Goal: Task Accomplishment & Management: Complete application form

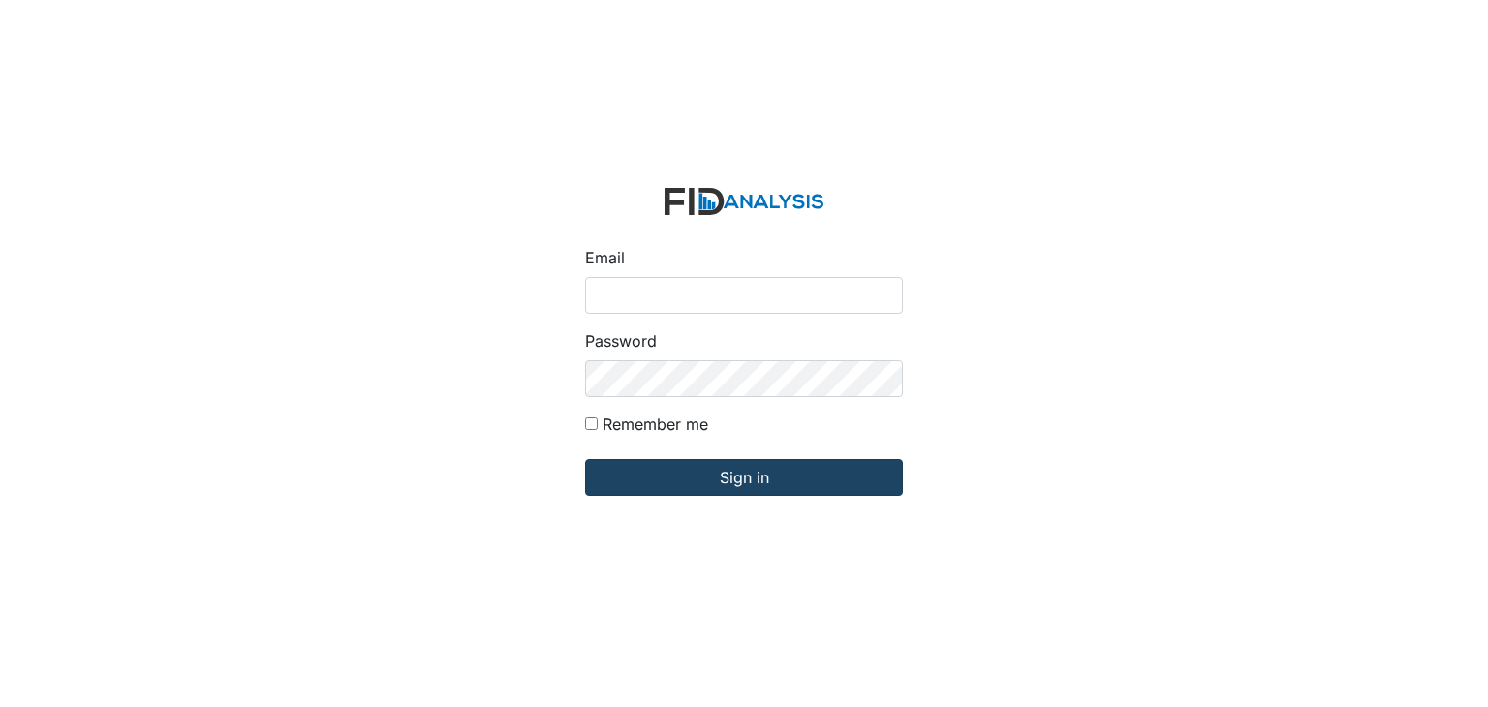
type input "[EMAIL_ADDRESS][DOMAIN_NAME]"
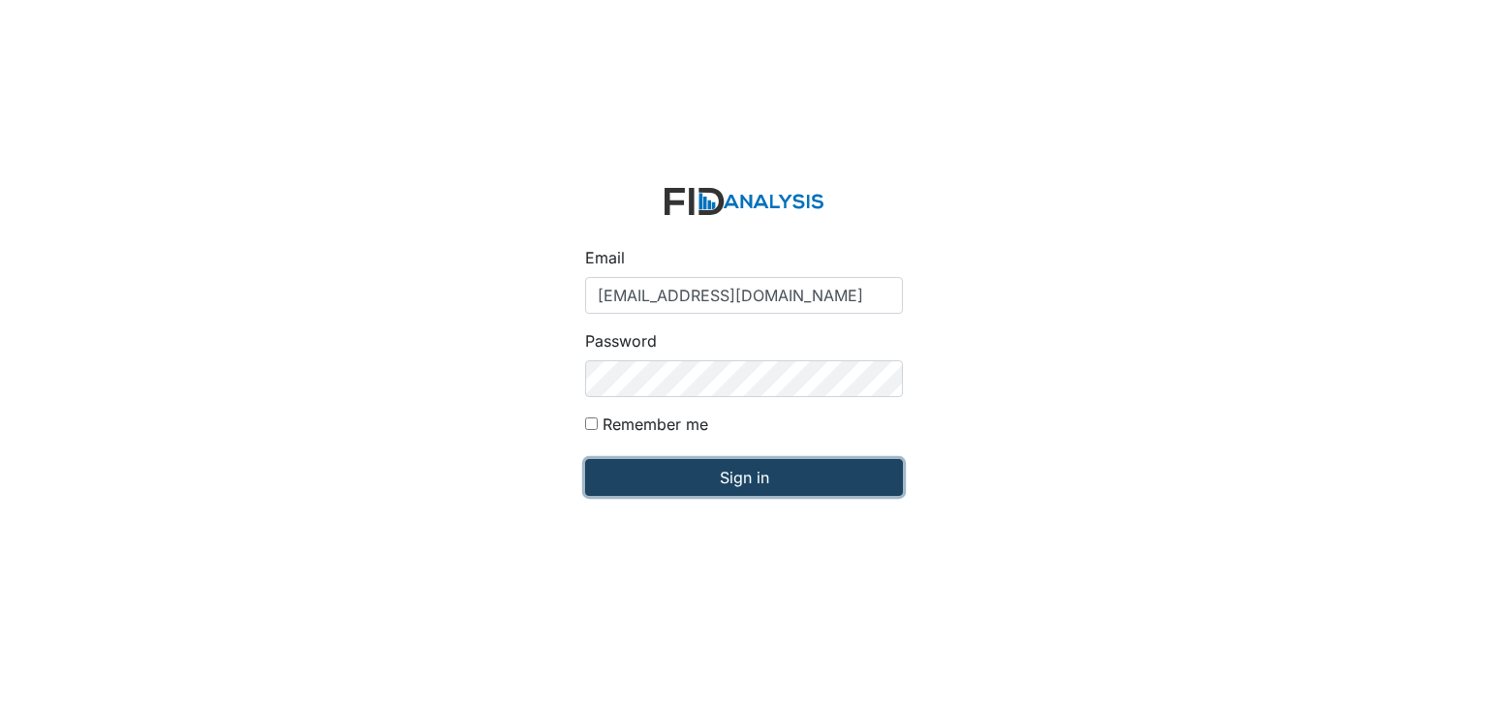
click at [710, 479] on input "Sign in" at bounding box center [744, 477] width 318 height 37
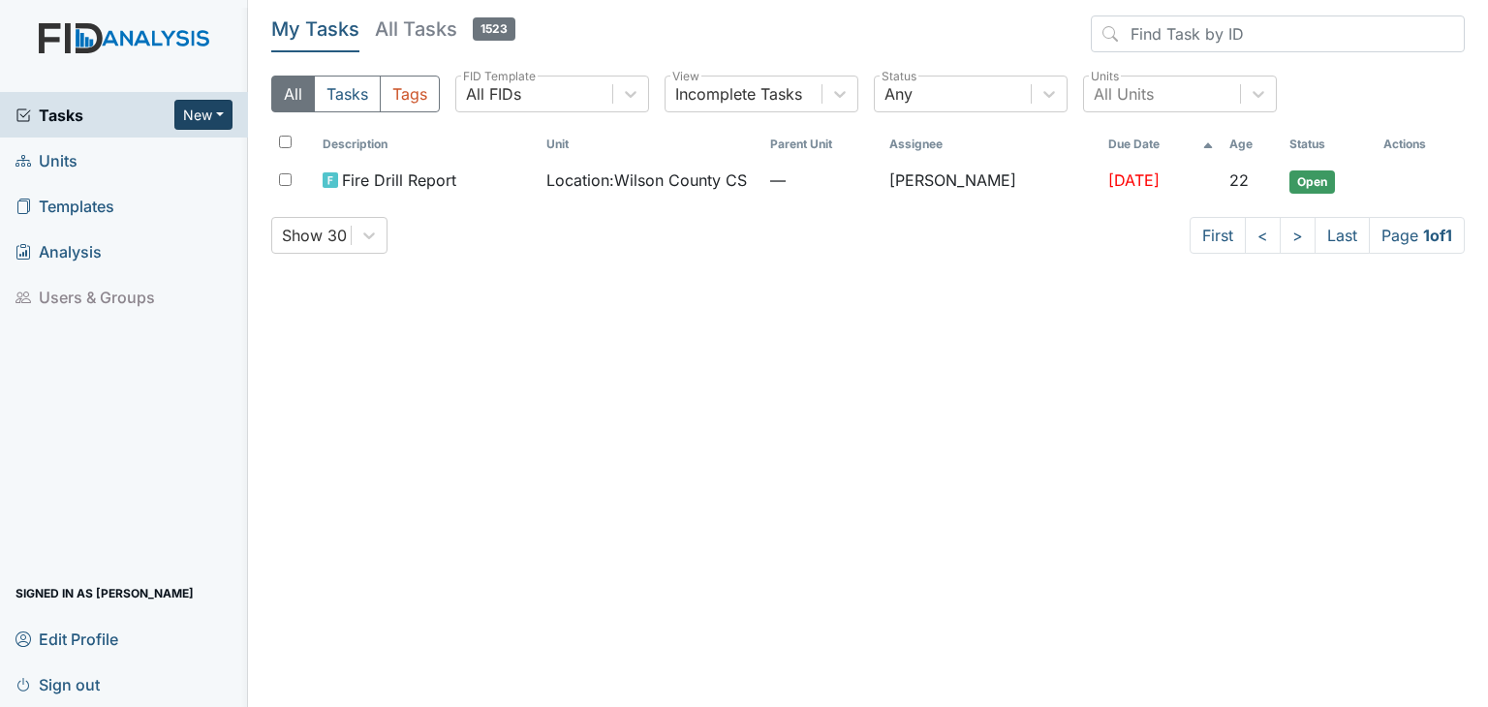
click at [192, 113] on button "New" at bounding box center [203, 115] width 58 height 30
click at [163, 187] on link "Inspection" at bounding box center [154, 186] width 153 height 31
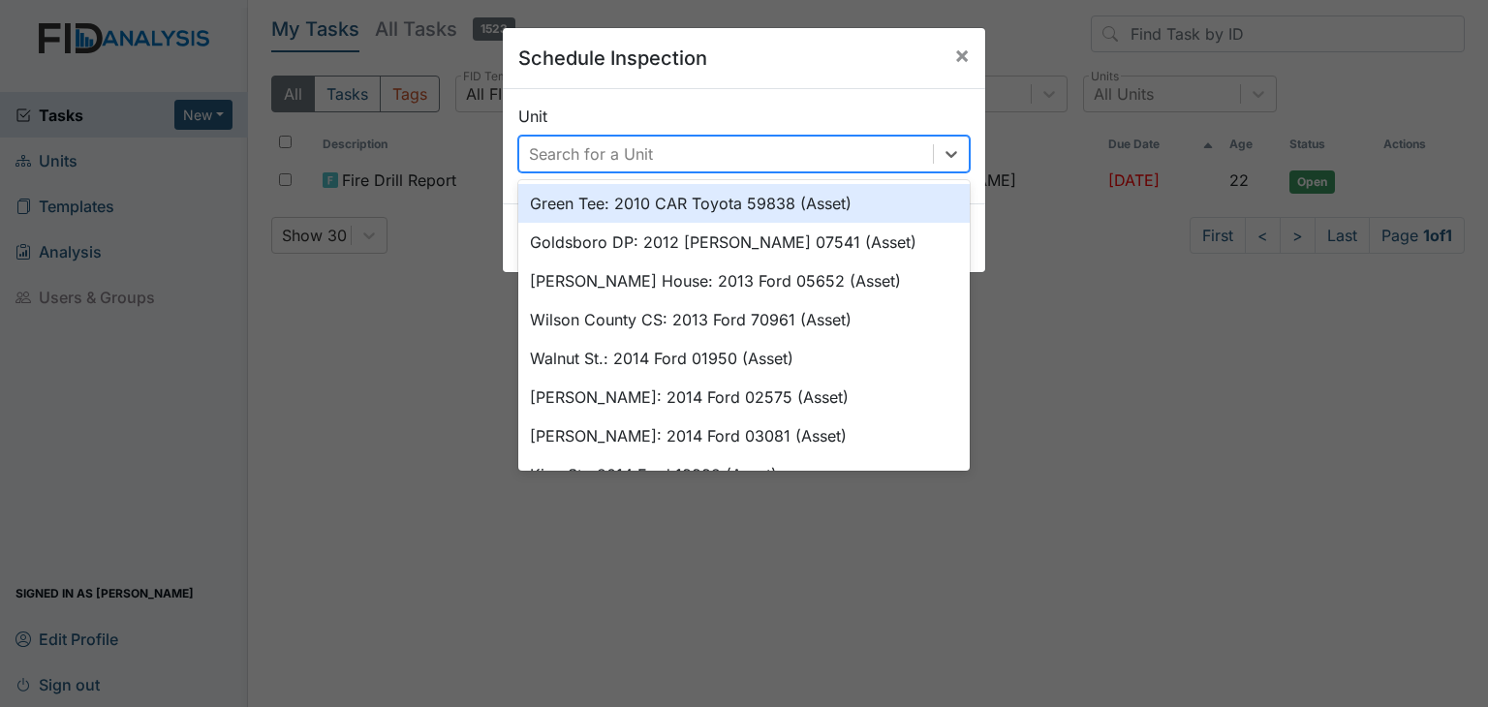
click at [662, 152] on div "Search for a Unit" at bounding box center [726, 154] width 414 height 35
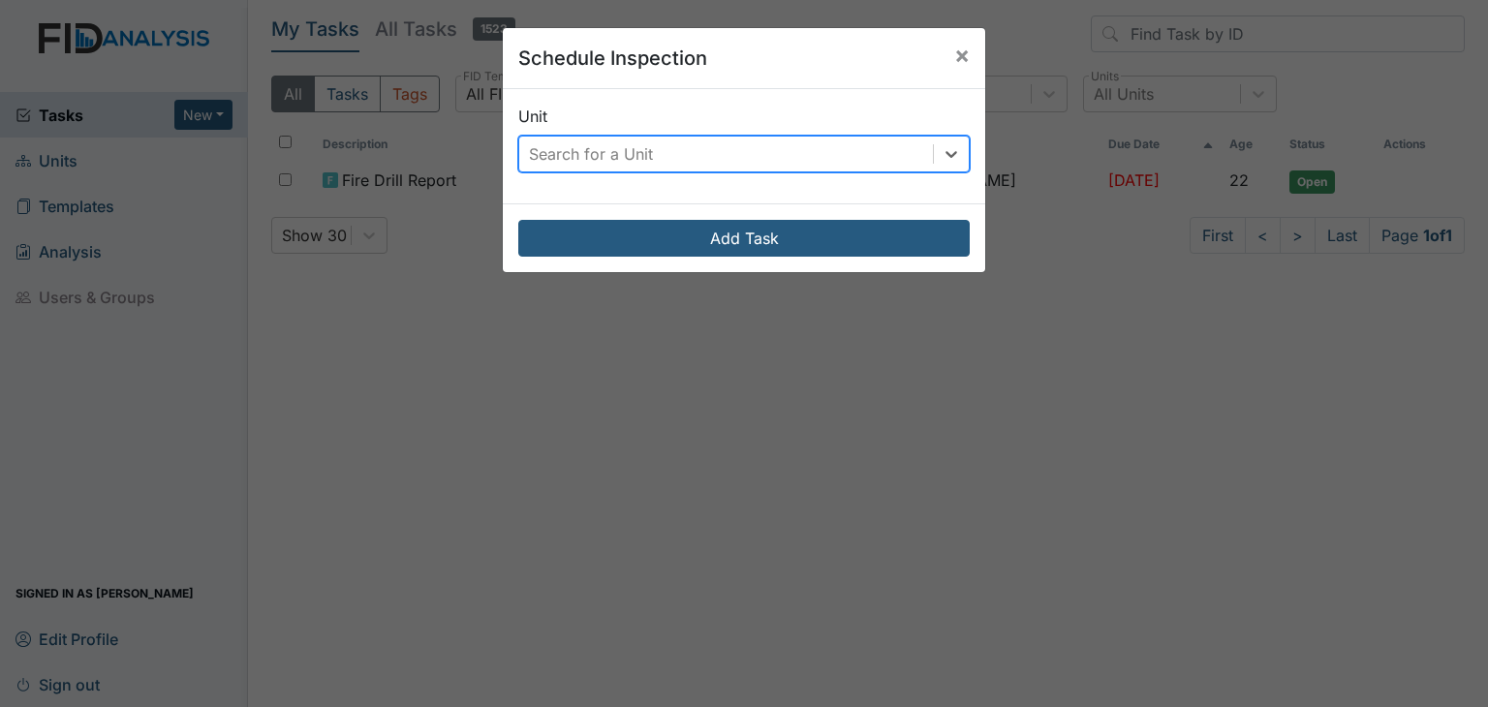
drag, startPoint x: 592, startPoint y: 164, endPoint x: 585, endPoint y: 156, distance: 10.3
click at [585, 154] on div "Search for a Unit" at bounding box center [591, 153] width 124 height 23
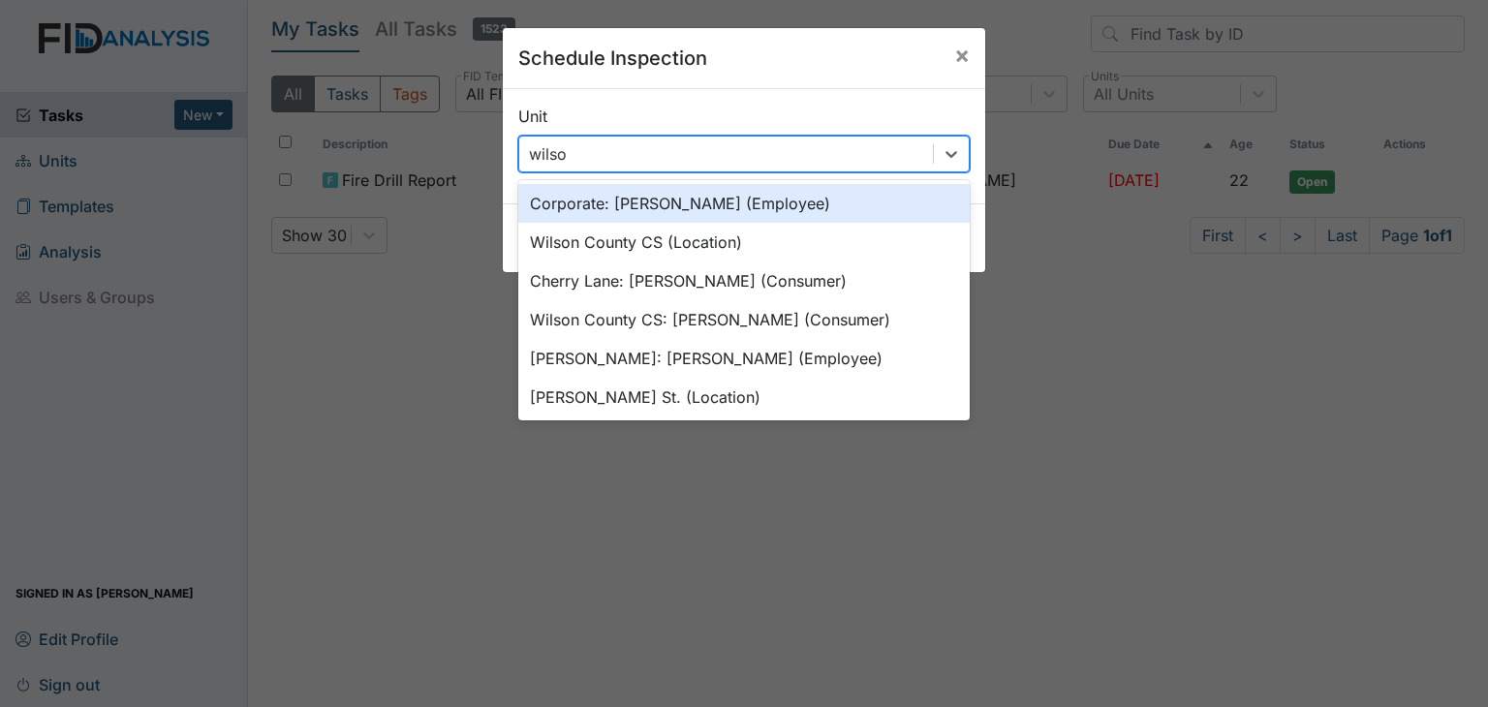
type input "wilson"
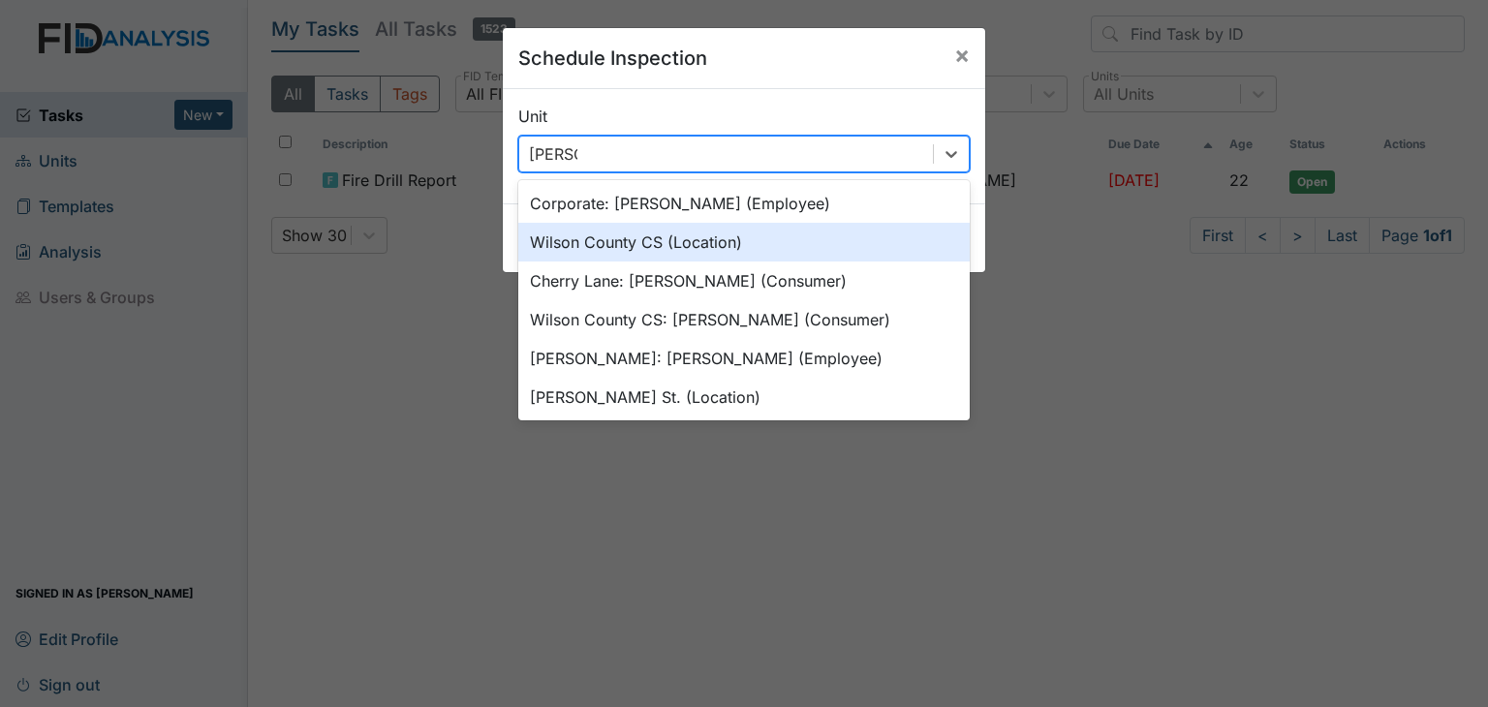
click at [607, 257] on div "Wilson County CS (Location)" at bounding box center [743, 242] width 451 height 39
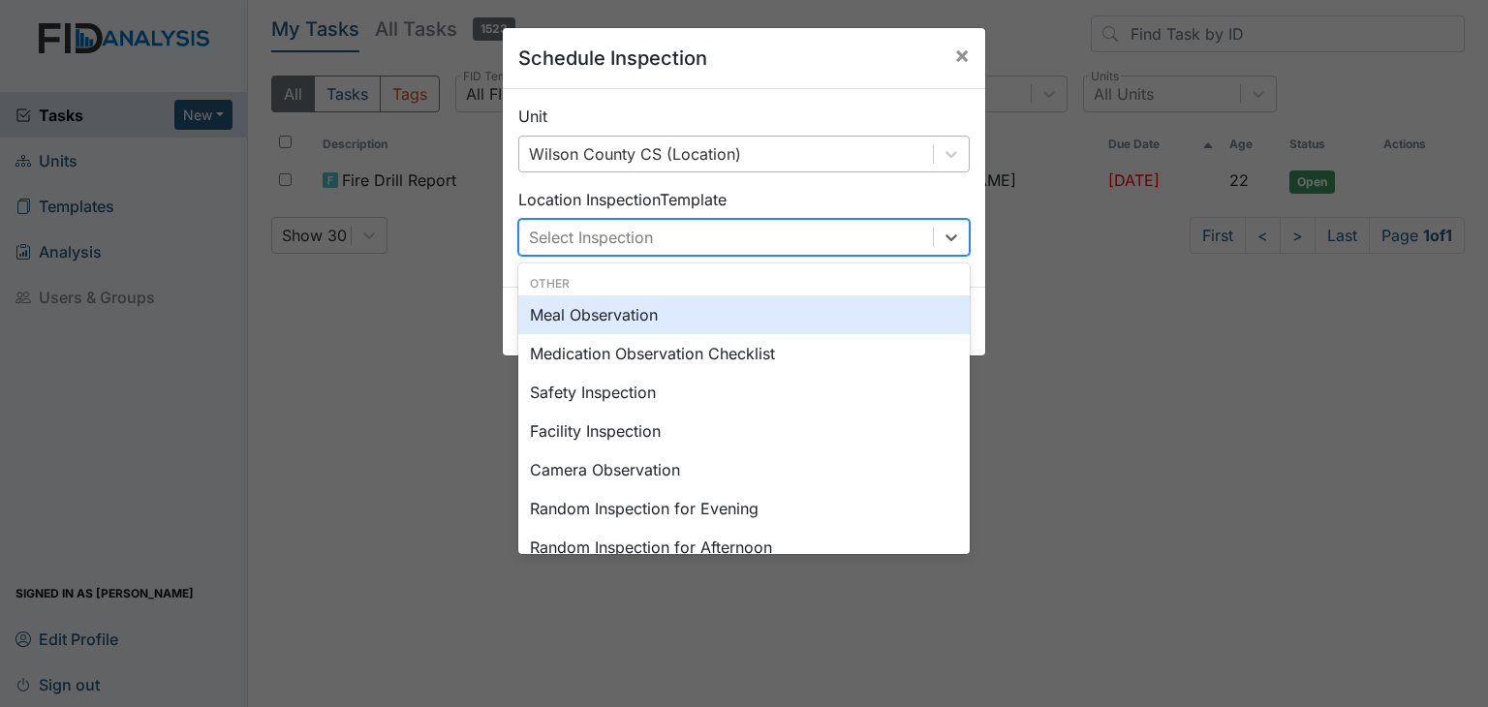
click at [744, 230] on div "Select Inspection" at bounding box center [726, 237] width 414 height 35
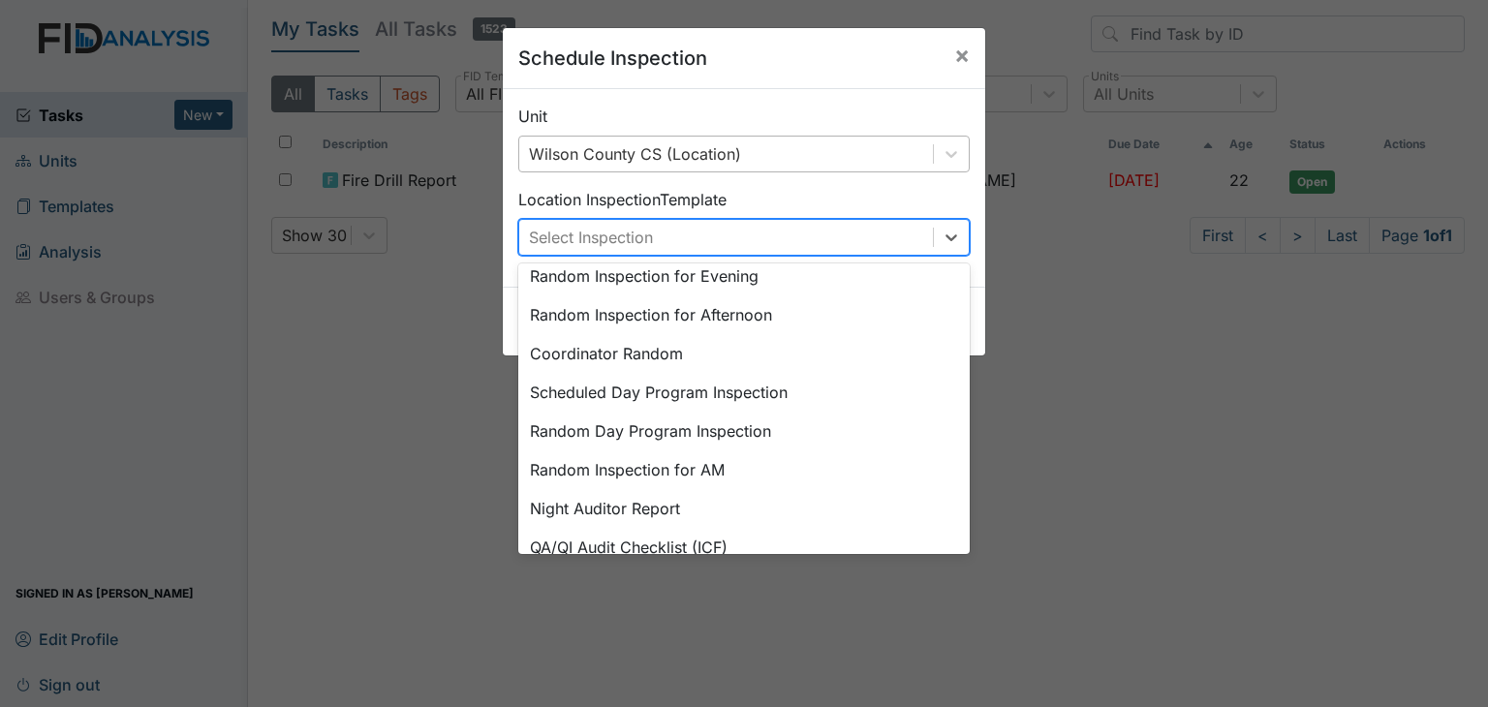
scroll to position [252, 0]
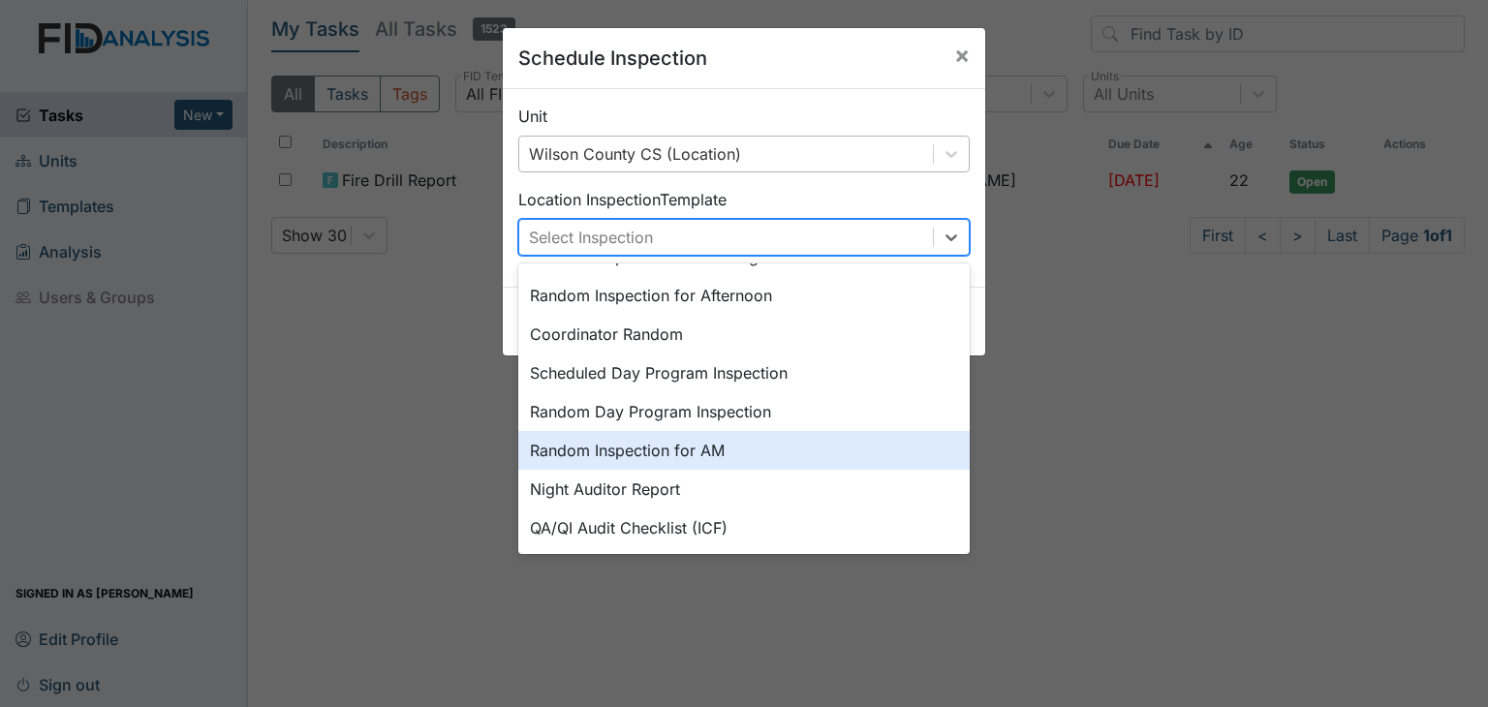
click at [740, 451] on div "Random Inspection for AM" at bounding box center [743, 450] width 451 height 39
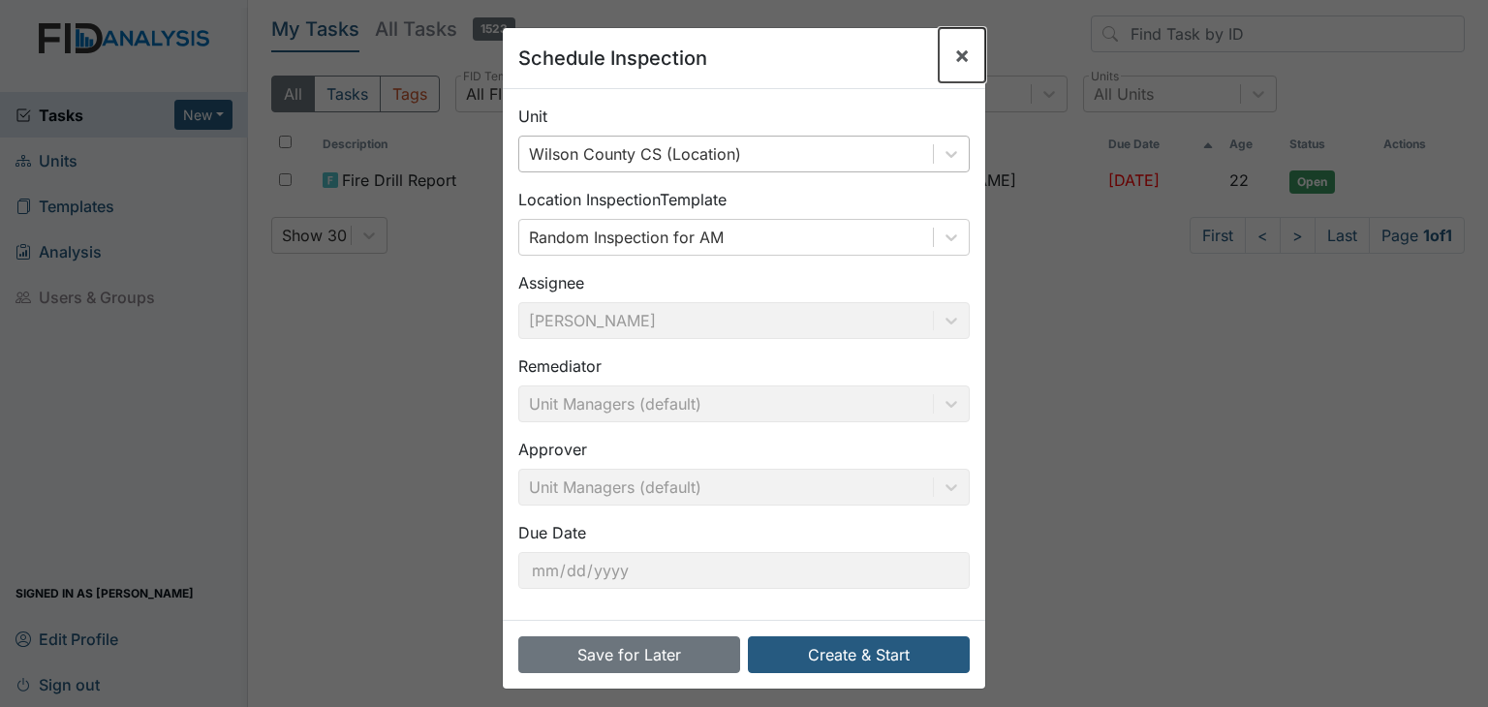
click at [954, 63] on span "×" at bounding box center [962, 55] width 16 height 28
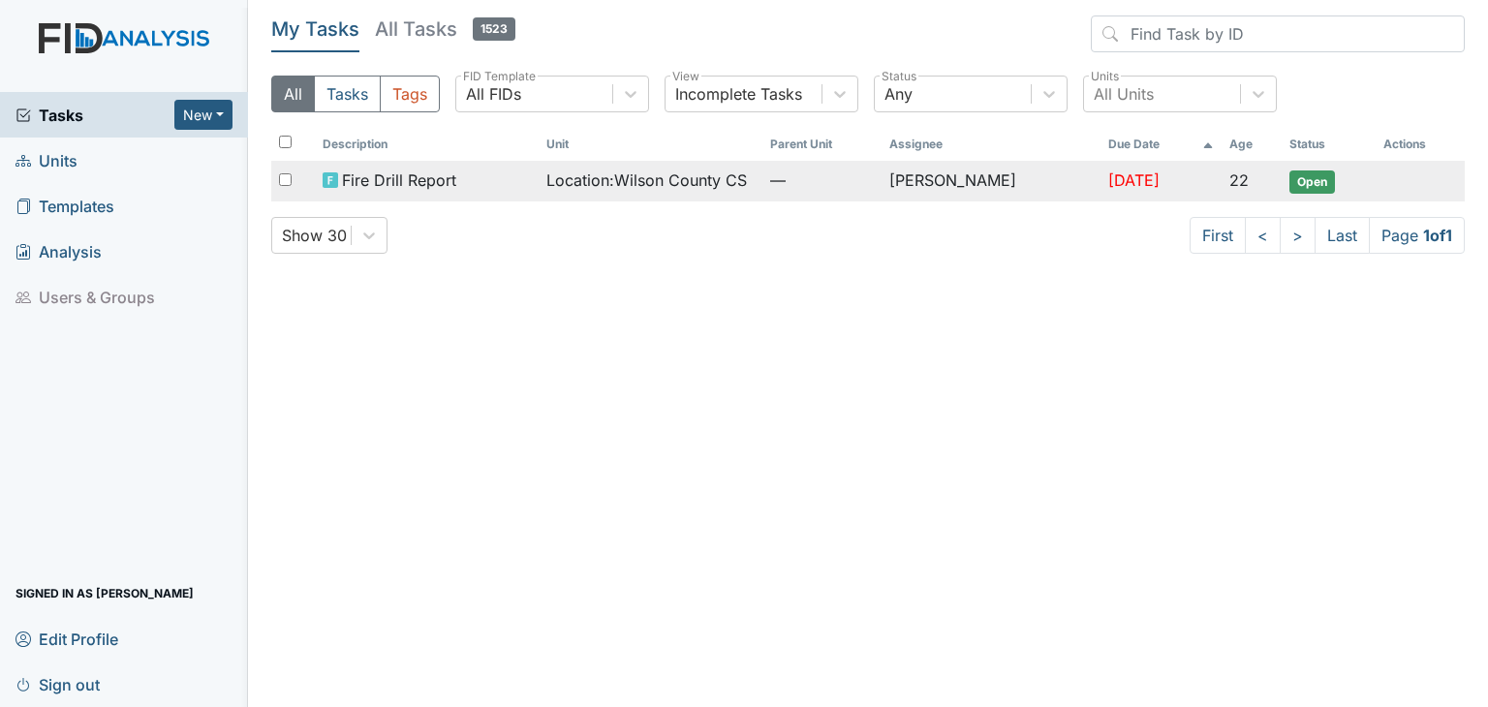
click at [446, 183] on span "Fire Drill Report" at bounding box center [399, 180] width 114 height 23
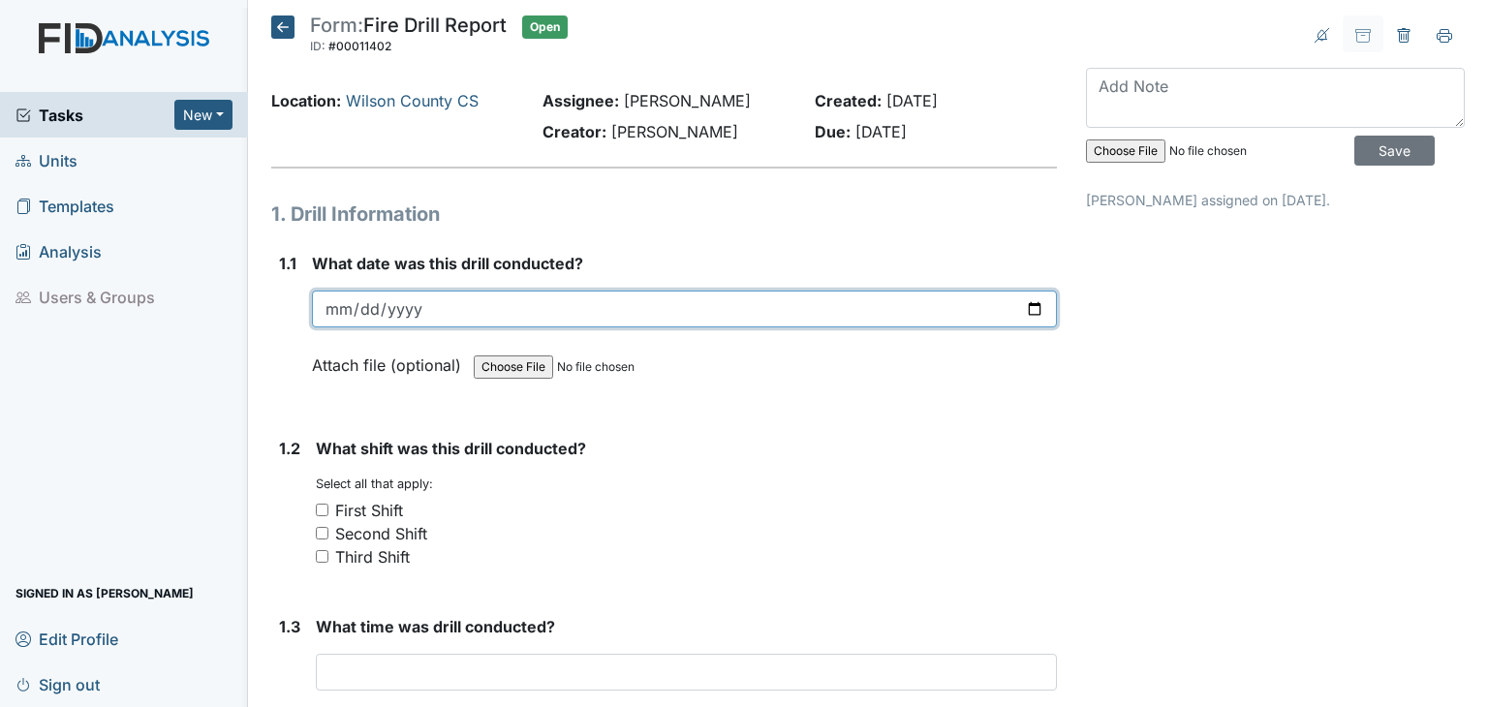
drag, startPoint x: 427, startPoint y: 300, endPoint x: 426, endPoint y: 311, distance: 10.7
click at [427, 310] on input "date" at bounding box center [684, 309] width 745 height 37
click at [427, 315] on input "date" at bounding box center [684, 309] width 745 height 37
click at [417, 307] on input "date" at bounding box center [684, 309] width 745 height 37
click at [426, 303] on input "date" at bounding box center [684, 309] width 745 height 37
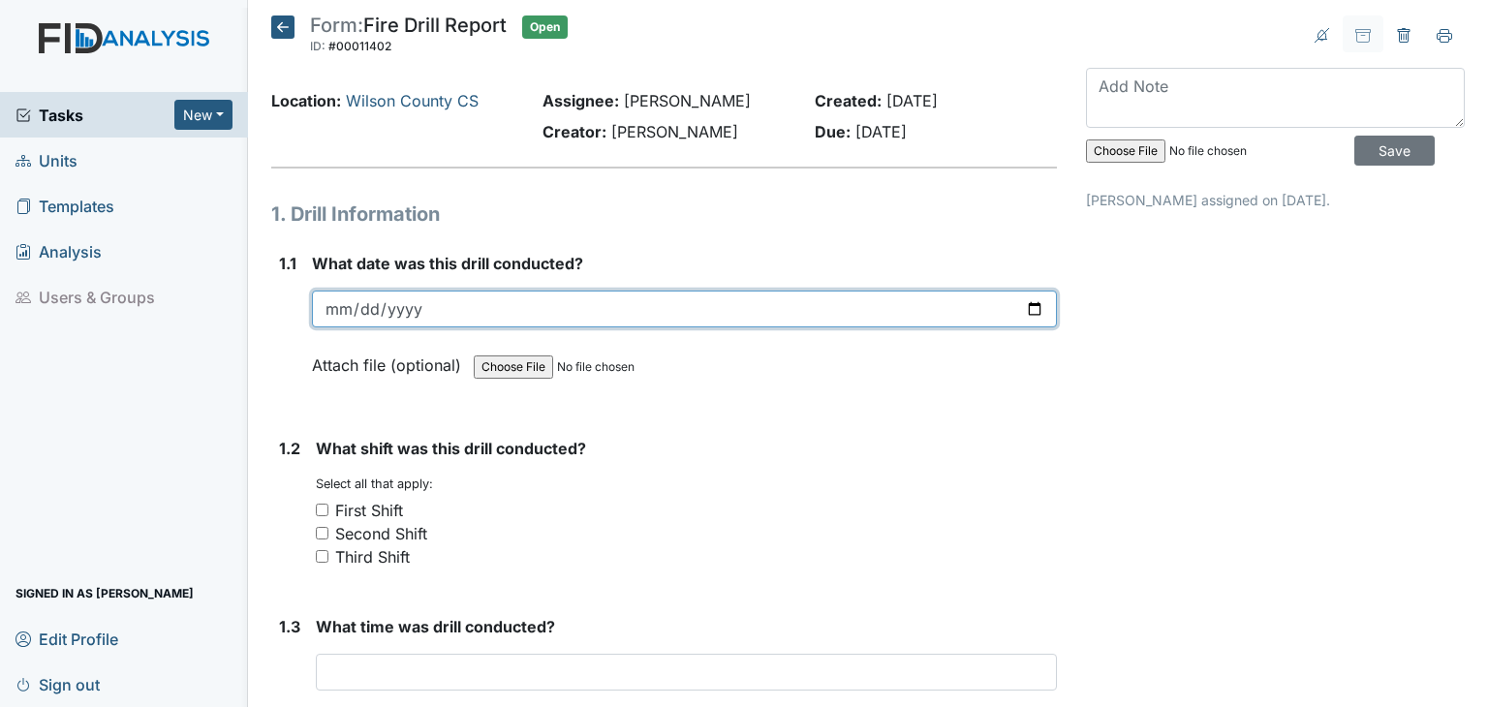
click at [334, 312] on input "date" at bounding box center [684, 309] width 745 height 37
type input "0202-08-16"
click at [420, 303] on input "0202-08-16" at bounding box center [684, 309] width 745 height 37
click at [415, 307] on input "0202-08-16" at bounding box center [684, 309] width 745 height 37
drag, startPoint x: 411, startPoint y: 303, endPoint x: 420, endPoint y: 325, distance: 23.0
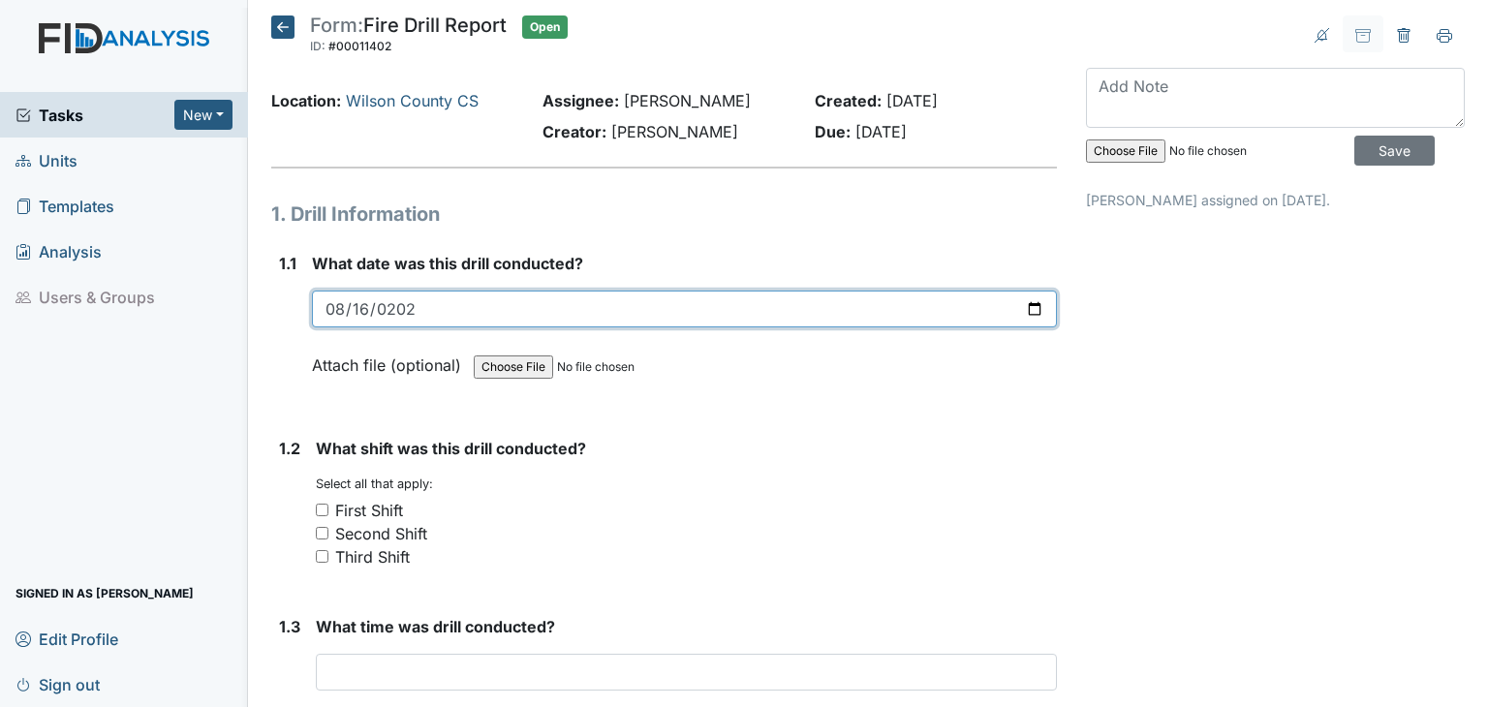
click at [418, 321] on input "0202-08-16" at bounding box center [684, 309] width 745 height 37
type input "0002-08-16"
click at [438, 311] on input "0002-08-16" at bounding box center [684, 309] width 745 height 37
click at [404, 311] on input "0002-08-16" at bounding box center [684, 309] width 745 height 37
click at [334, 312] on input "date" at bounding box center [684, 309] width 745 height 37
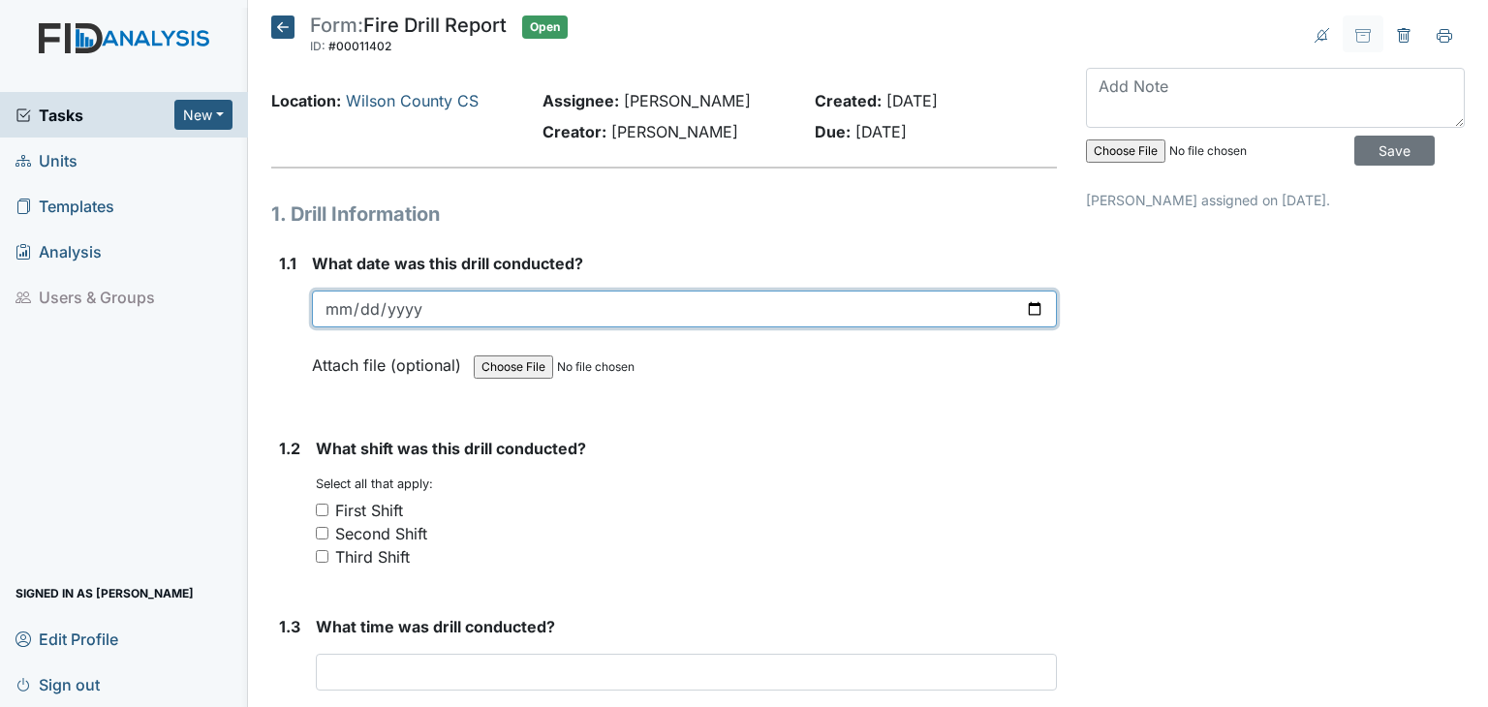
type input "0002-08-16"
click at [411, 308] on input "0002-08-16" at bounding box center [684, 309] width 745 height 37
type input "0025-08-16"
click at [1023, 306] on input "0025-08-16" at bounding box center [684, 309] width 745 height 37
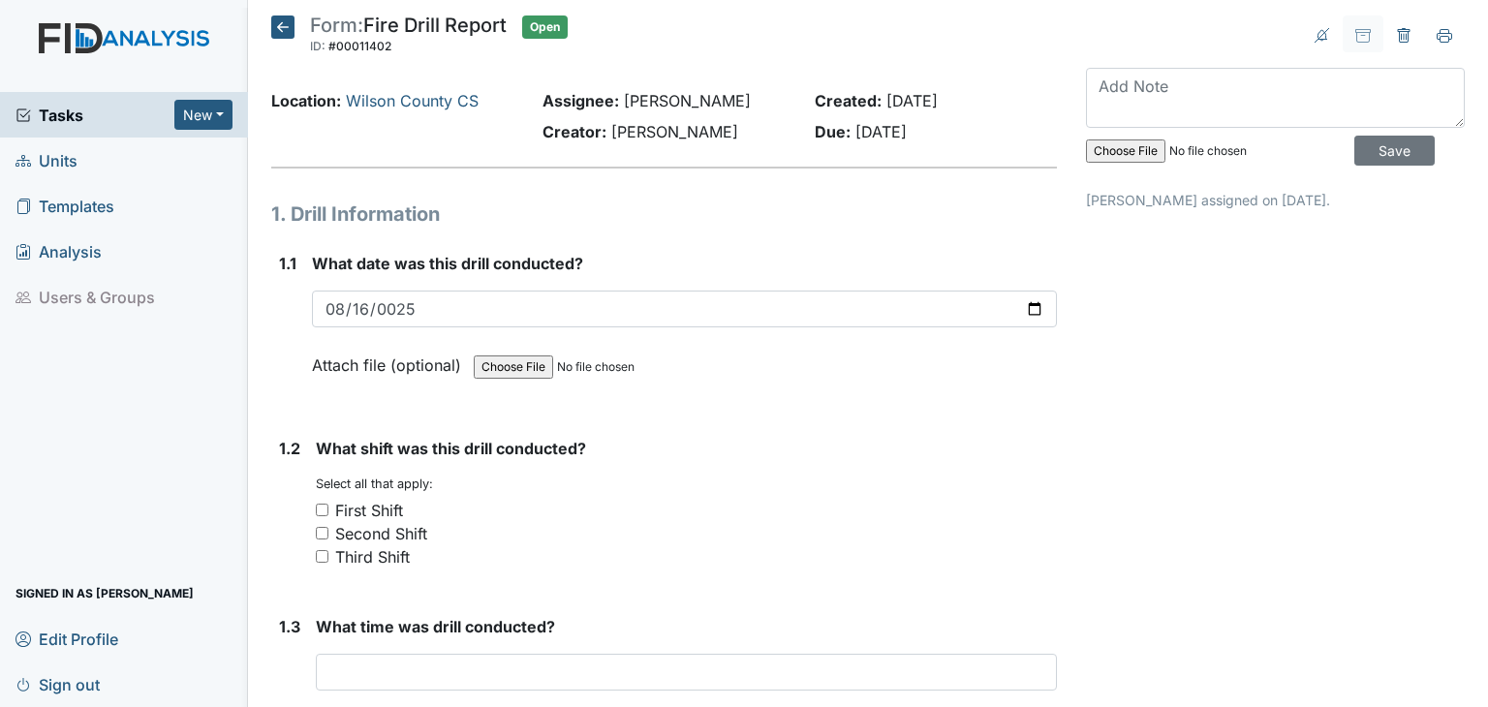
drag, startPoint x: 639, startPoint y: 420, endPoint x: 657, endPoint y: 427, distance: 19.1
click at [324, 509] on input "First Shift" at bounding box center [322, 510] width 13 height 13
checkbox input "true"
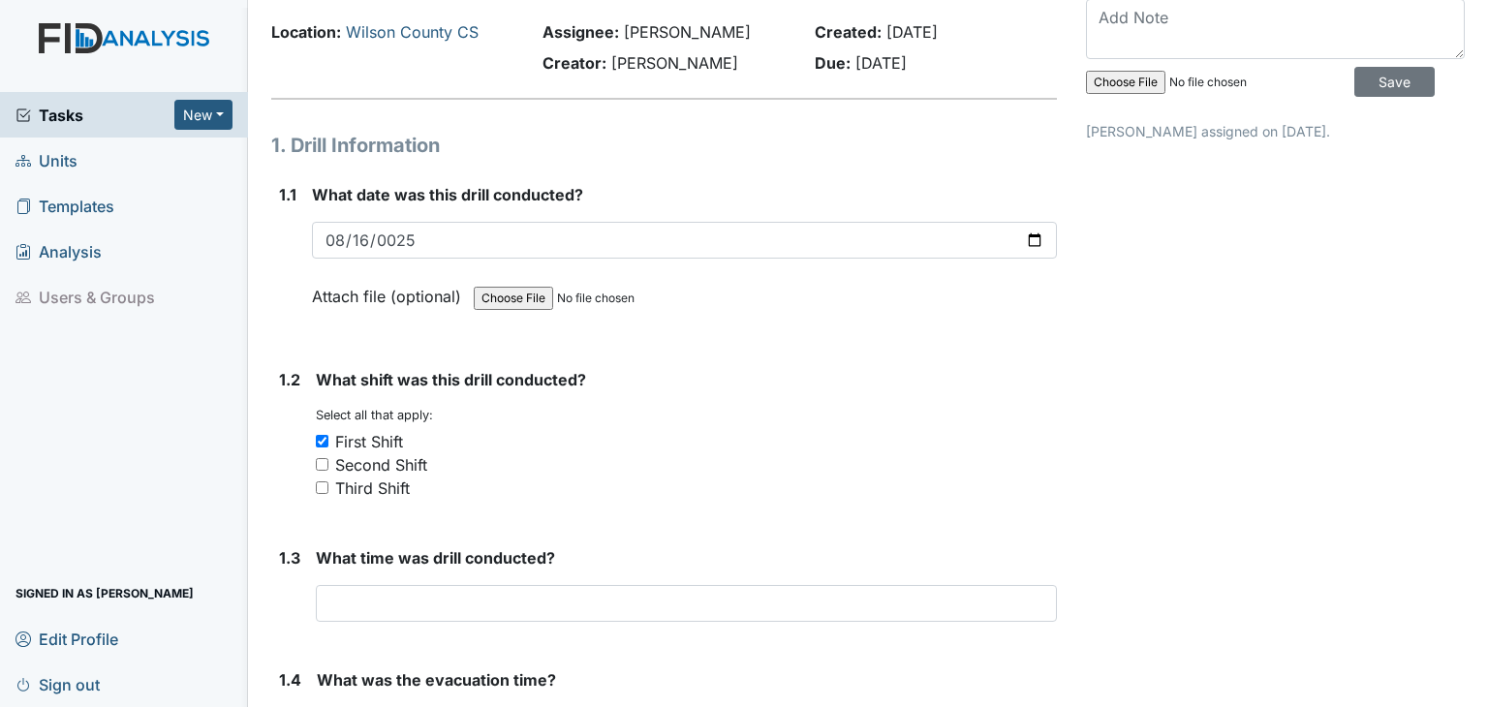
scroll to position [194, 0]
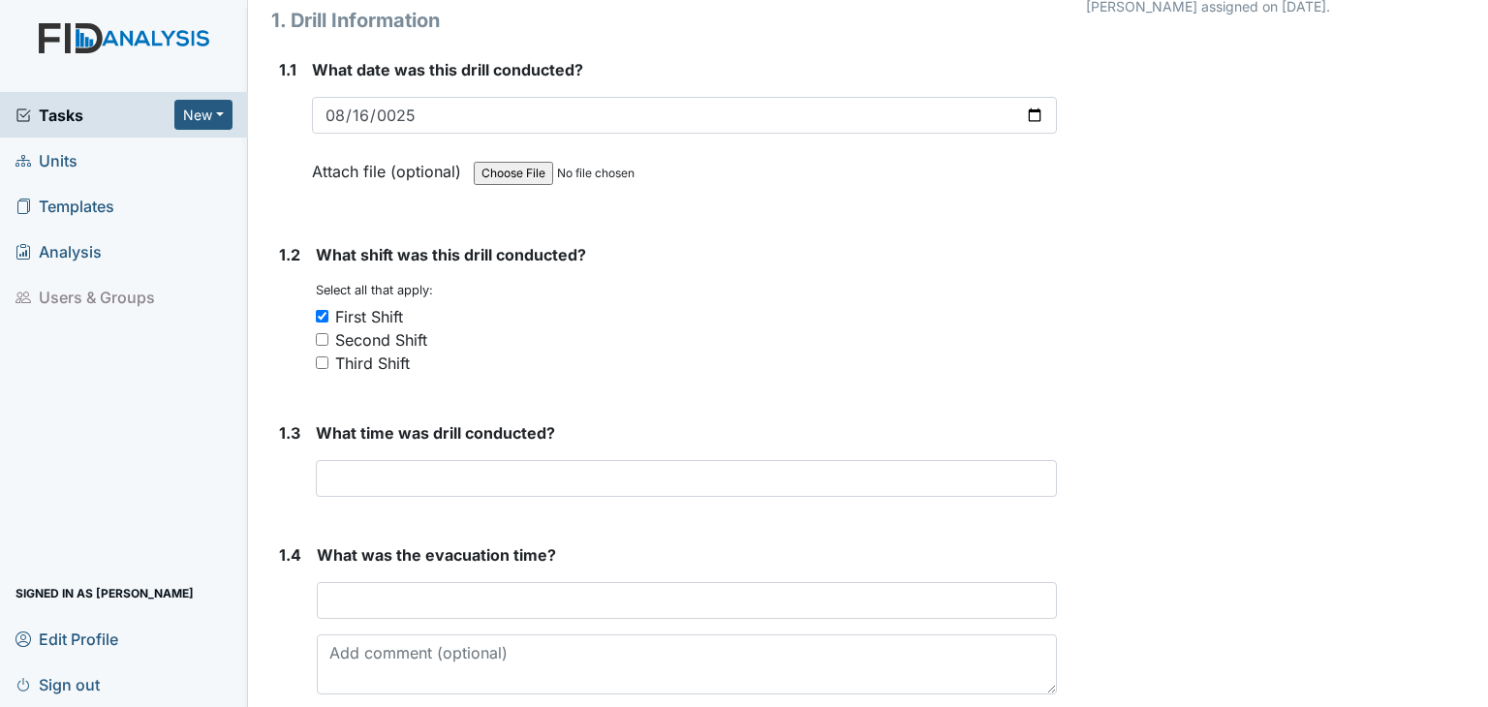
click at [323, 365] on input "Third Shift" at bounding box center [322, 363] width 13 height 13
checkbox input "true"
drag, startPoint x: 316, startPoint y: 311, endPoint x: 333, endPoint y: 358, distance: 50.6
click at [316, 312] on input "First Shift" at bounding box center [322, 316] width 13 height 13
checkbox input "false"
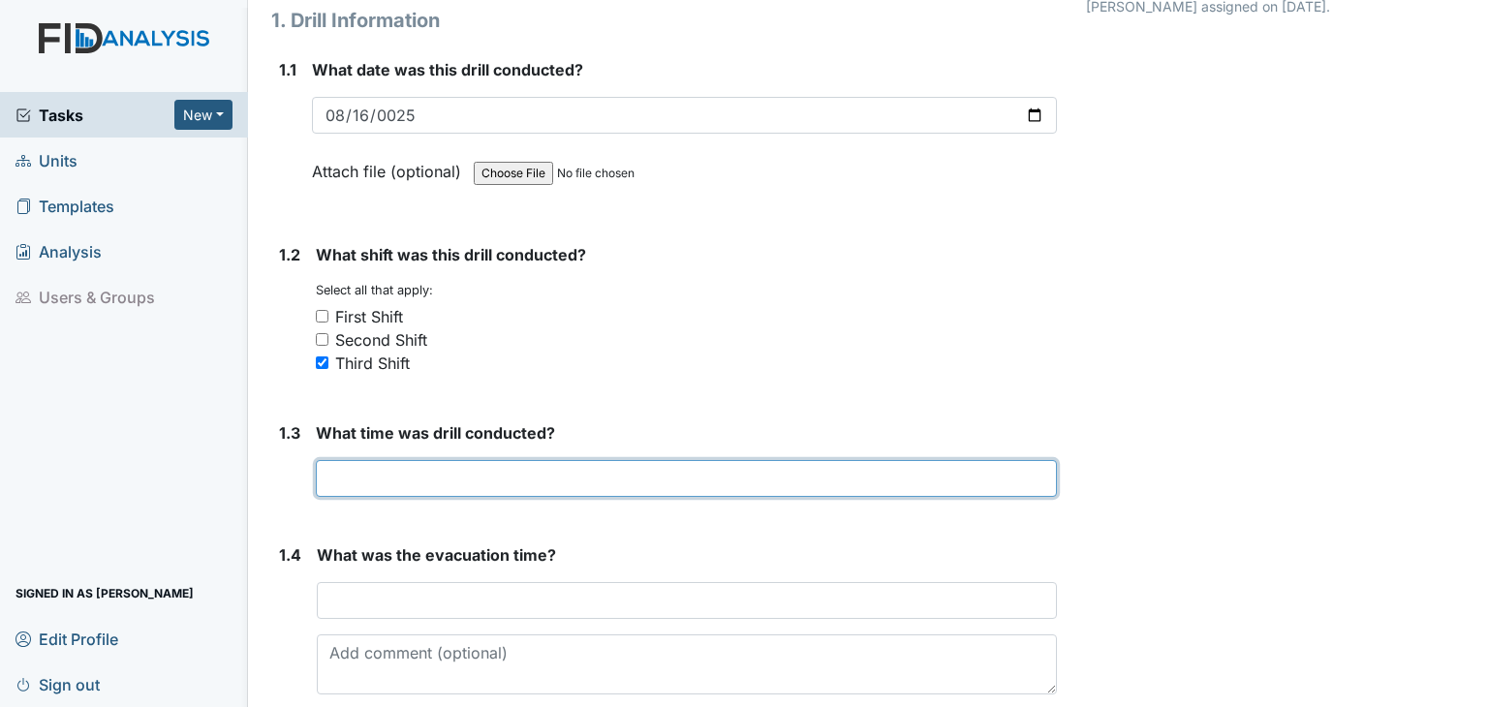
click at [365, 477] on input "text" at bounding box center [686, 478] width 741 height 37
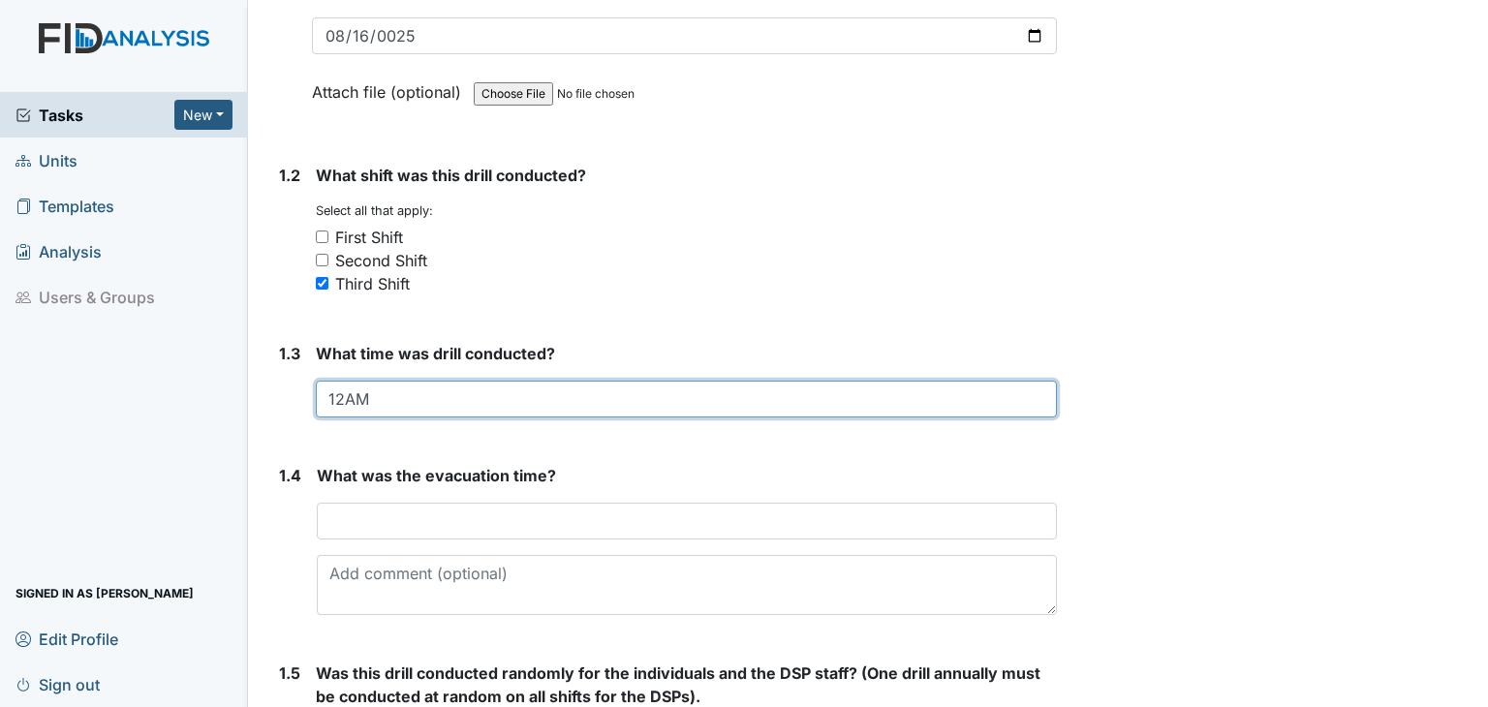
scroll to position [388, 0]
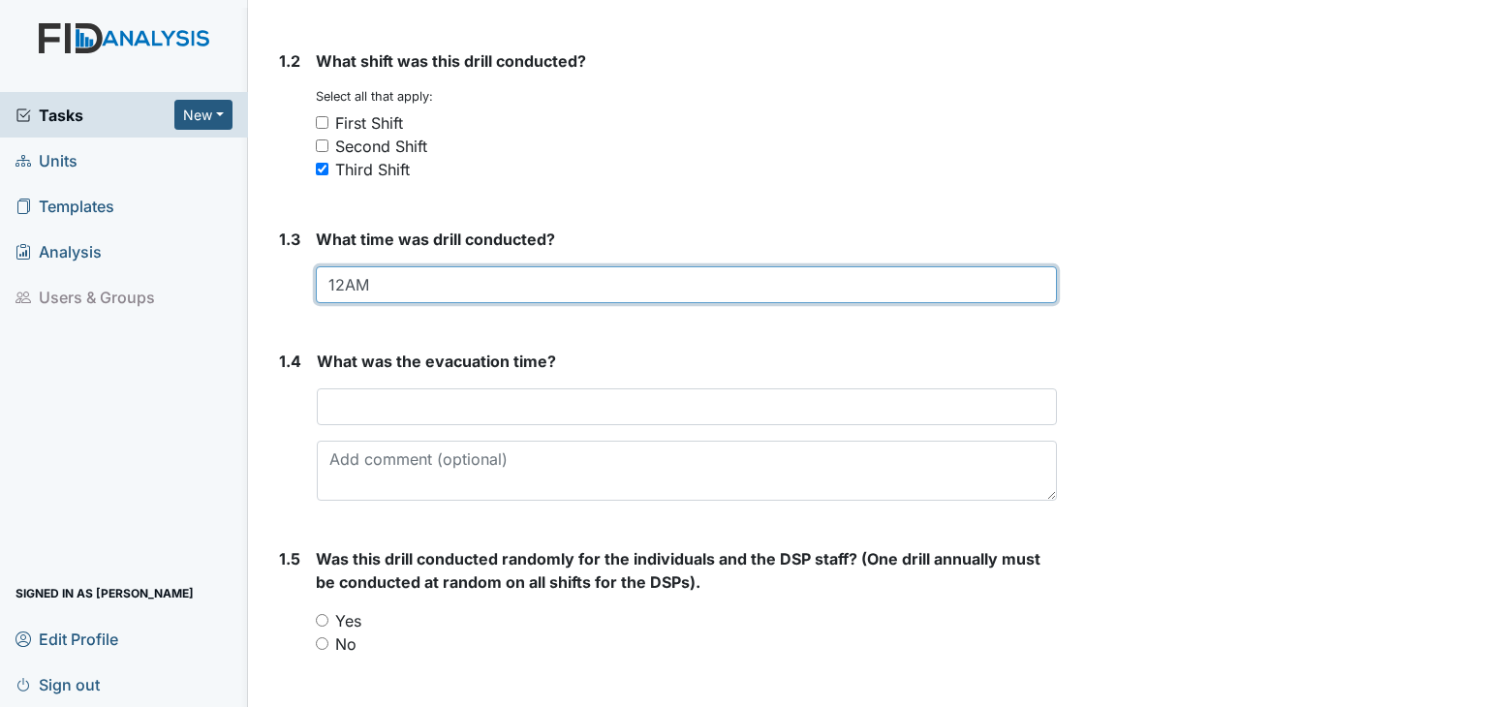
type input "12AM"
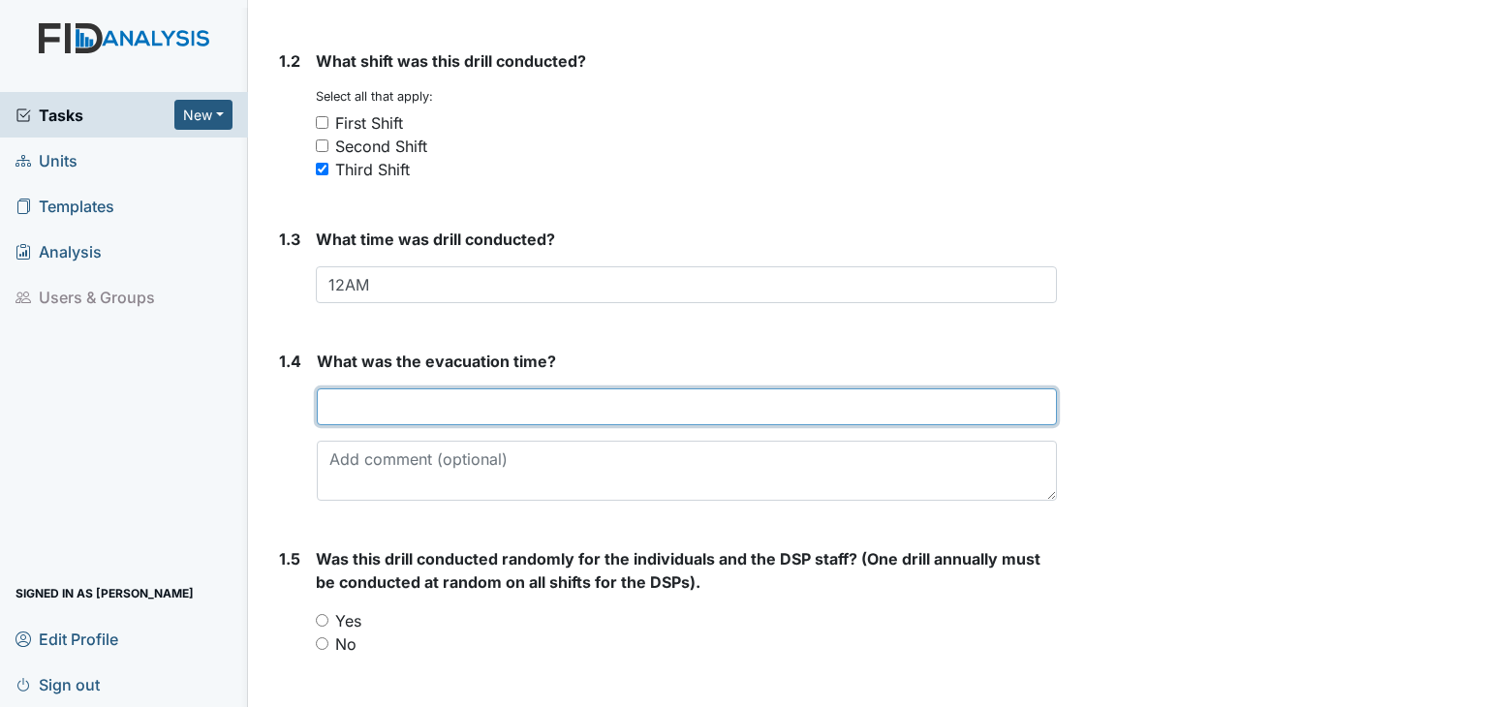
click at [371, 413] on input "text" at bounding box center [687, 407] width 740 height 37
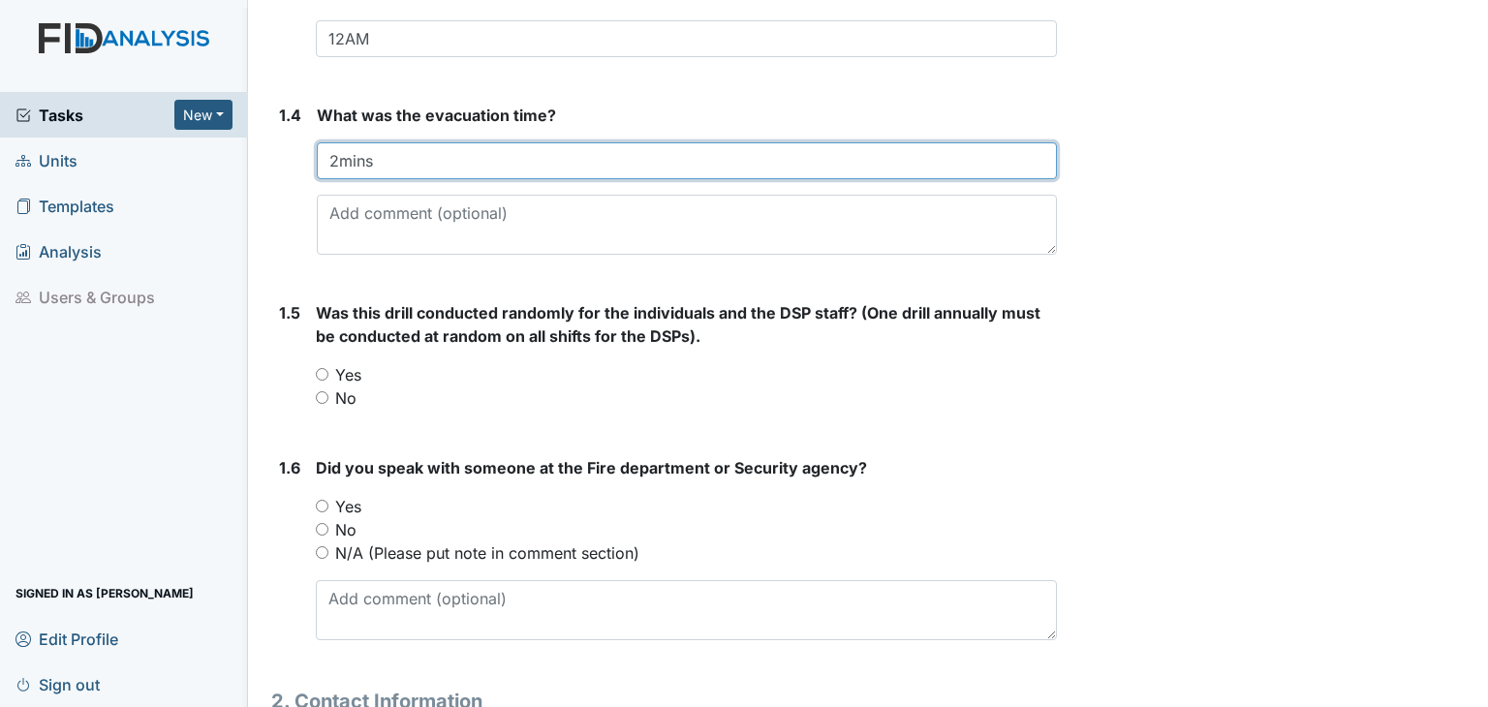
scroll to position [678, 0]
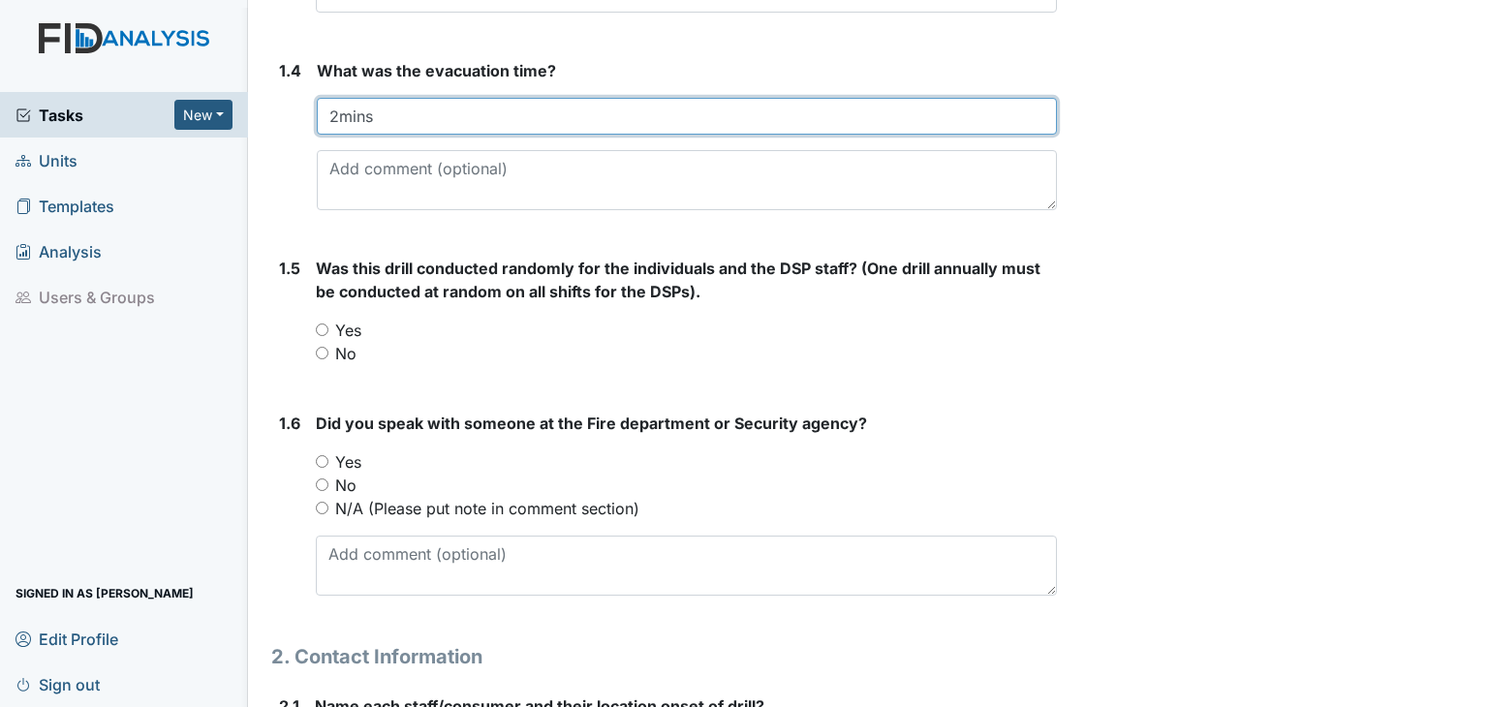
type input "2mins"
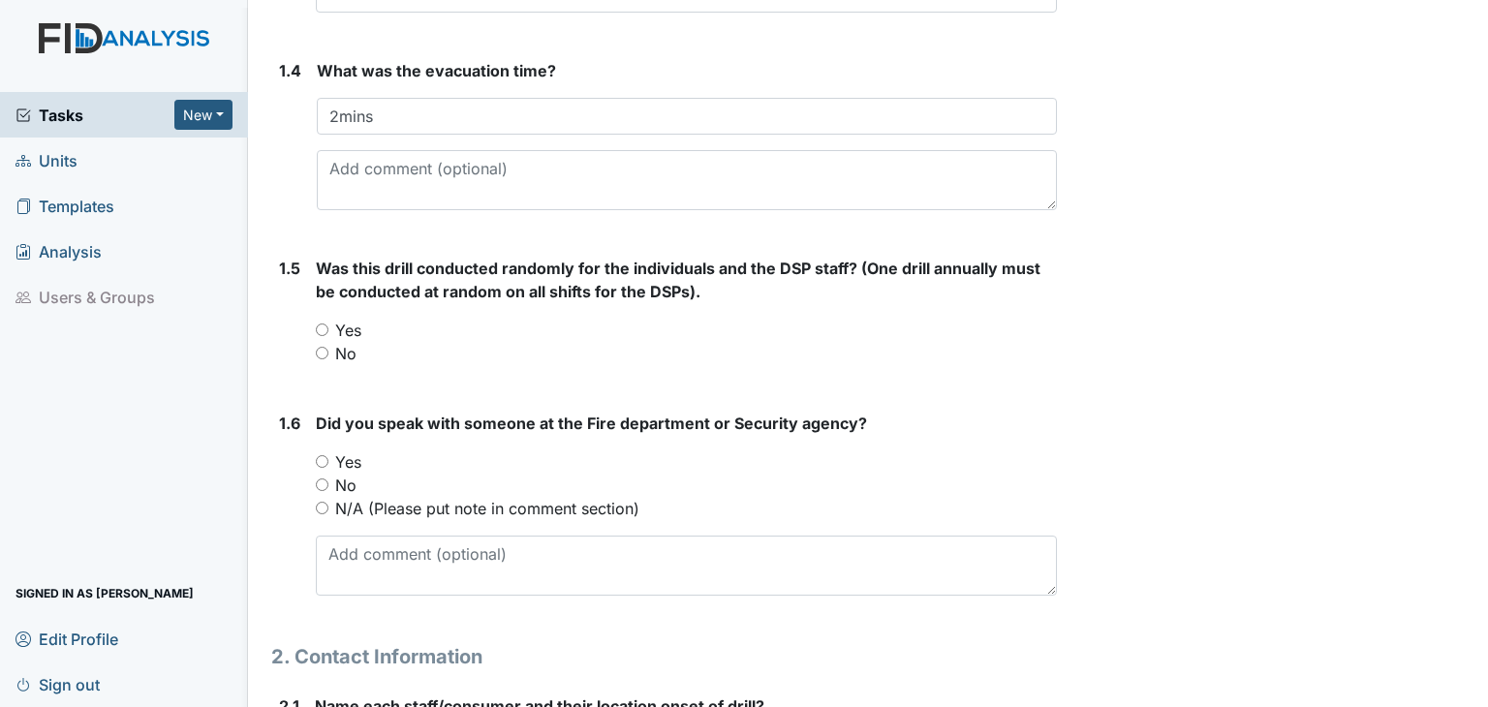
click at [324, 330] on input "Yes" at bounding box center [322, 330] width 13 height 13
radio input "true"
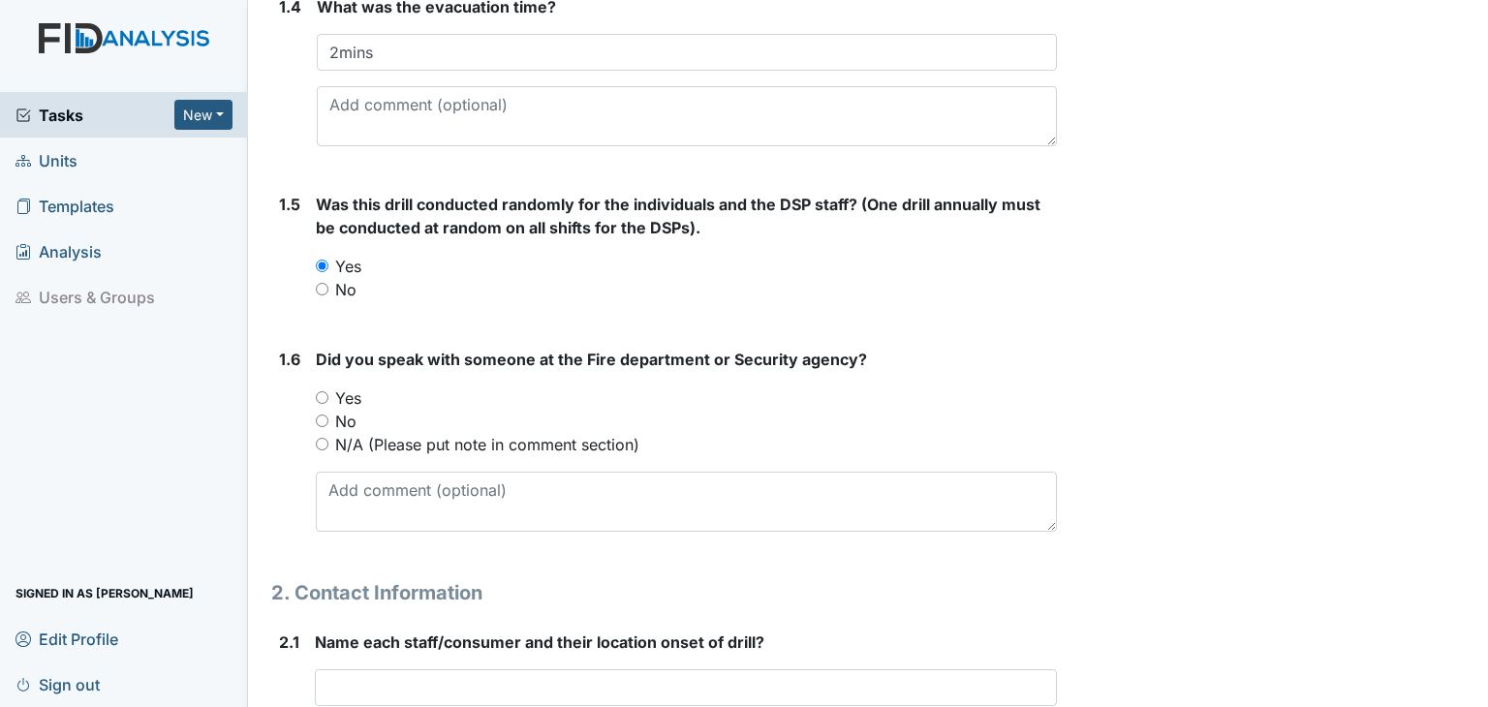
scroll to position [775, 0]
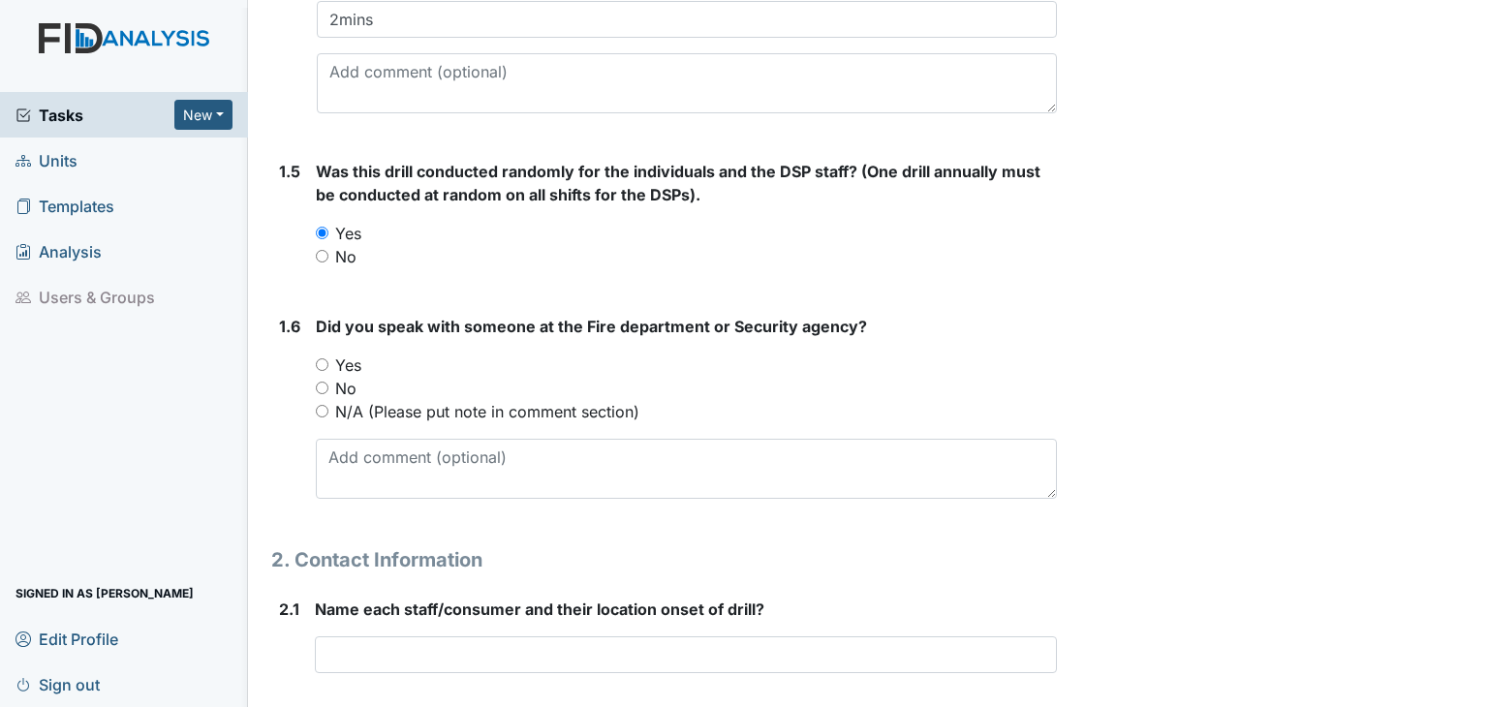
drag, startPoint x: 323, startPoint y: 359, endPoint x: 323, endPoint y: 390, distance: 31.0
click at [322, 362] on input "Yes" at bounding box center [322, 364] width 13 height 13
radio input "true"
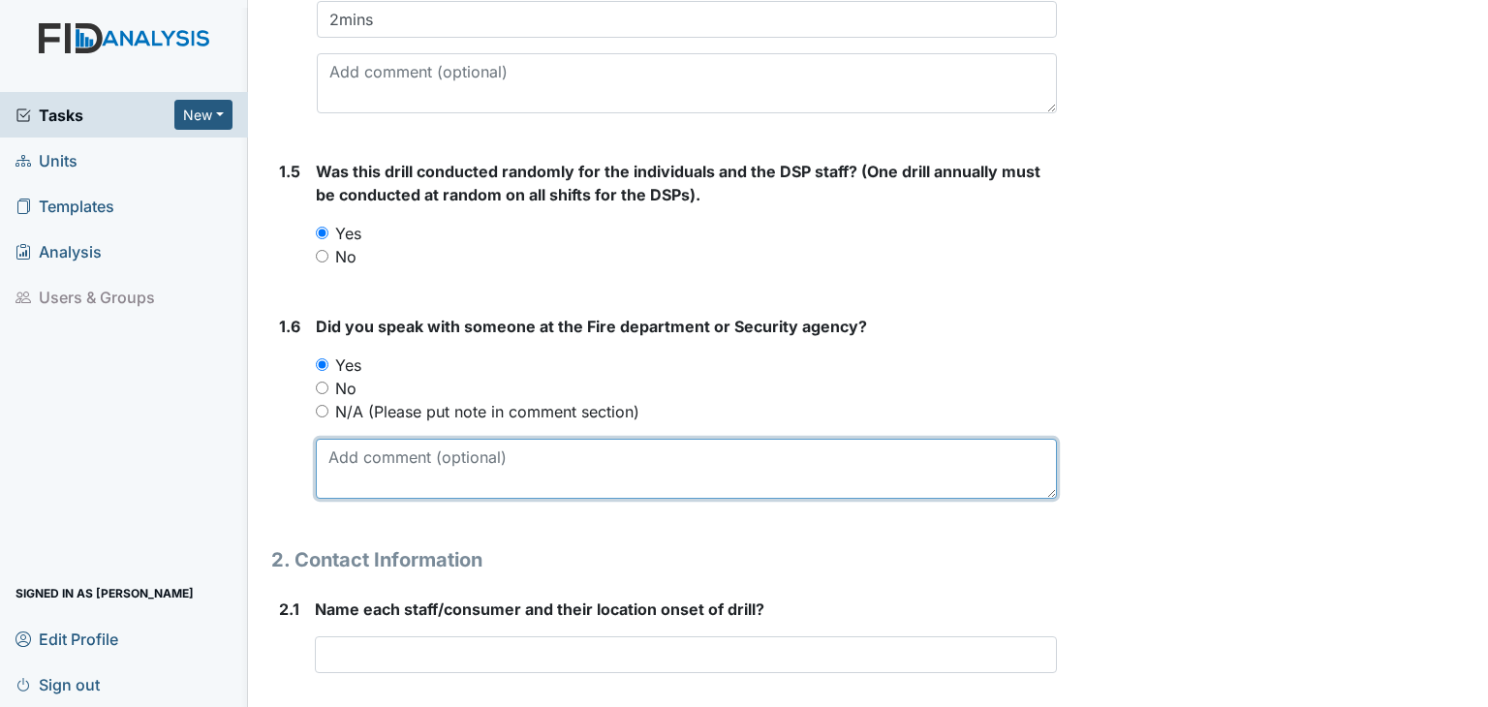
click at [369, 468] on textarea at bounding box center [686, 469] width 741 height 60
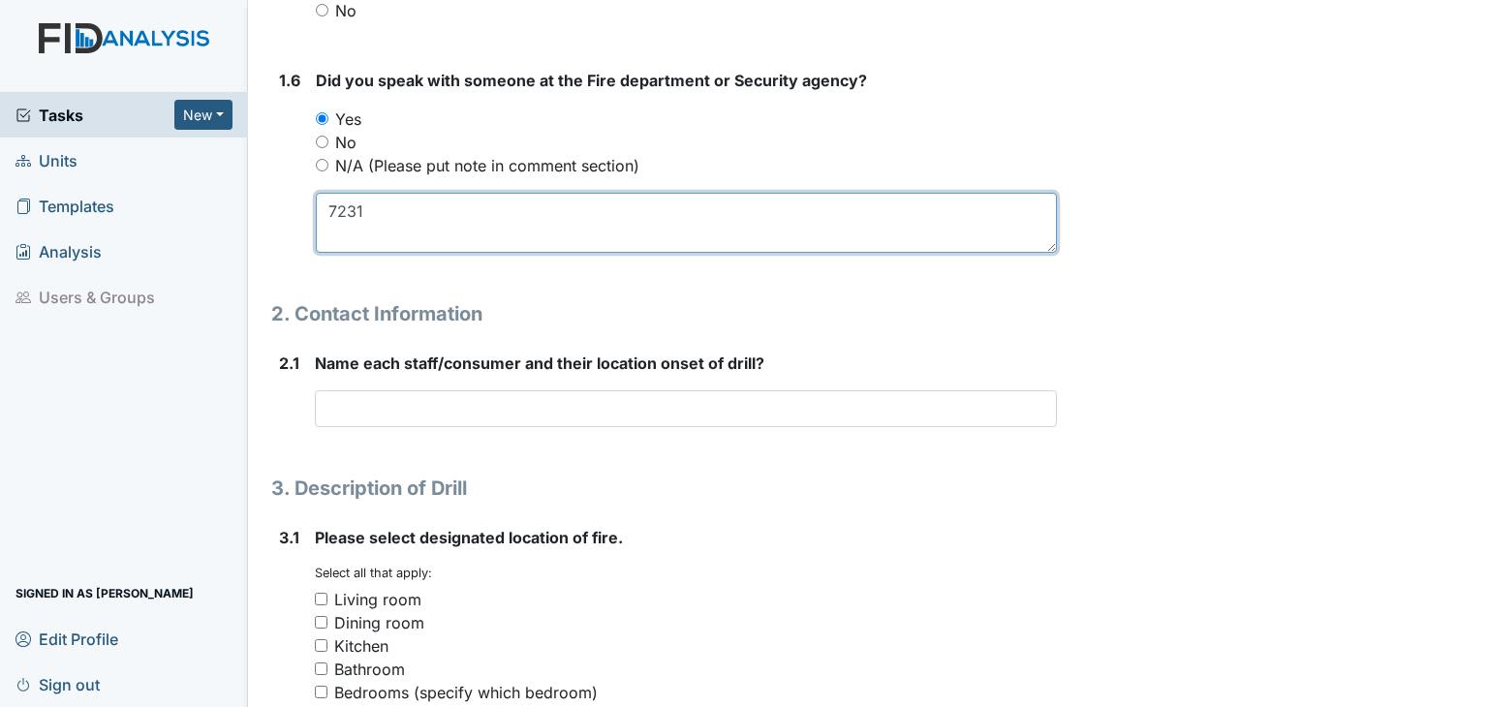
scroll to position [1066, 0]
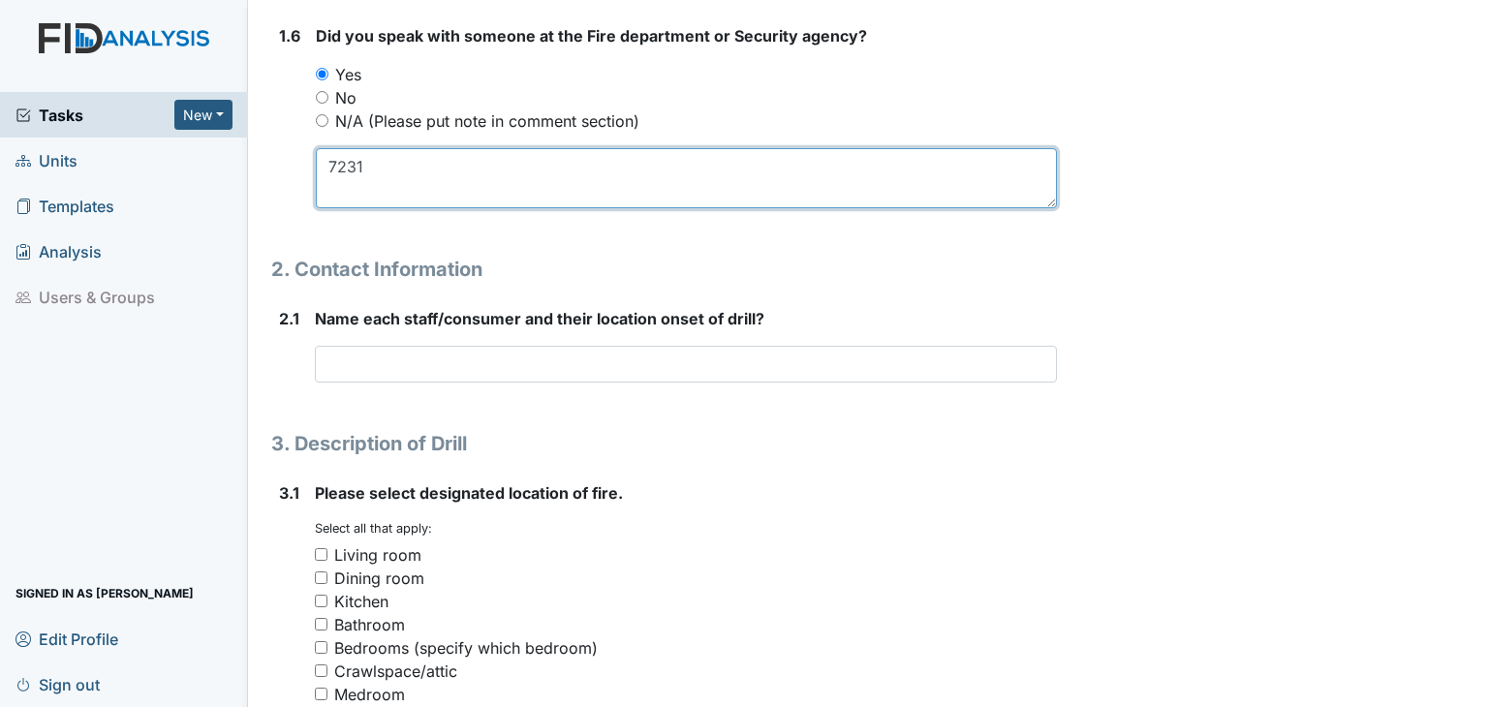
type textarea "7231"
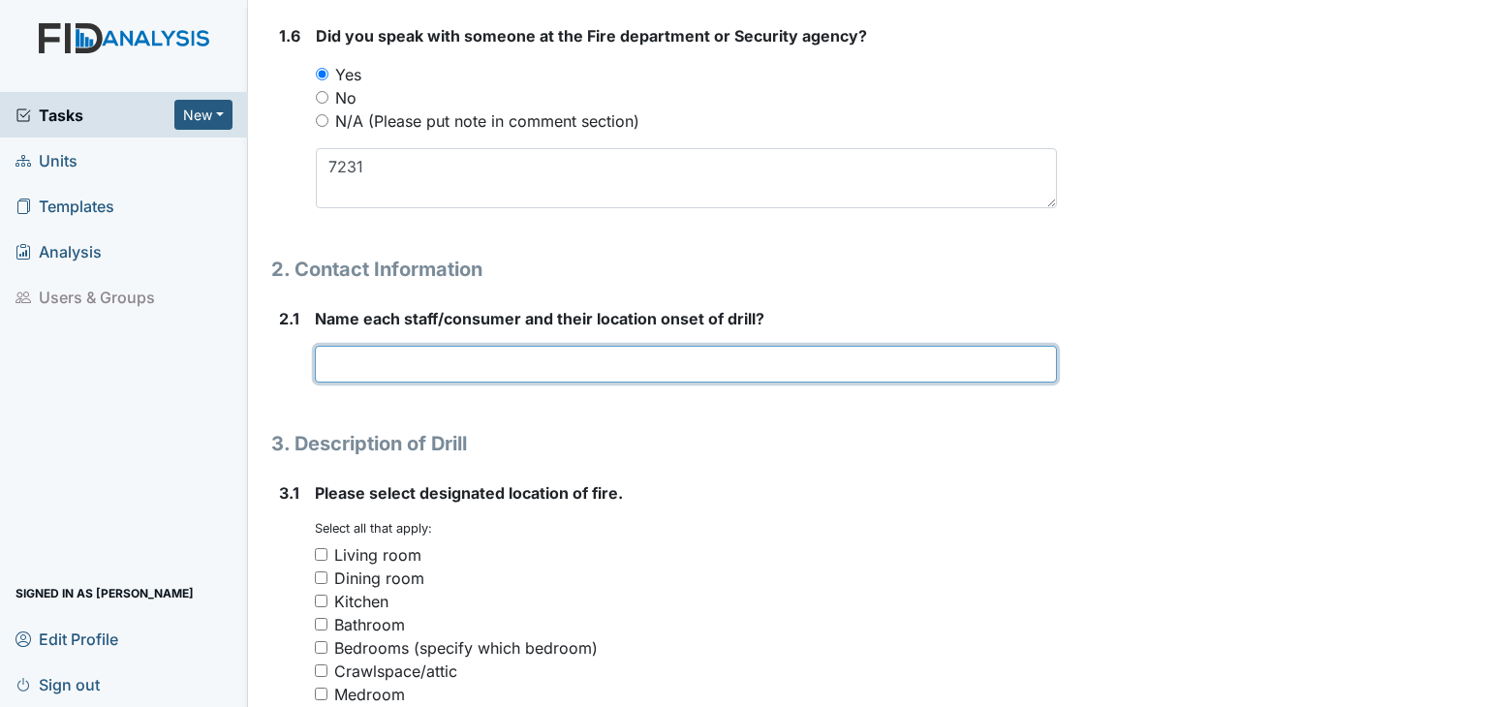
click at [395, 374] on input "text" at bounding box center [686, 364] width 742 height 37
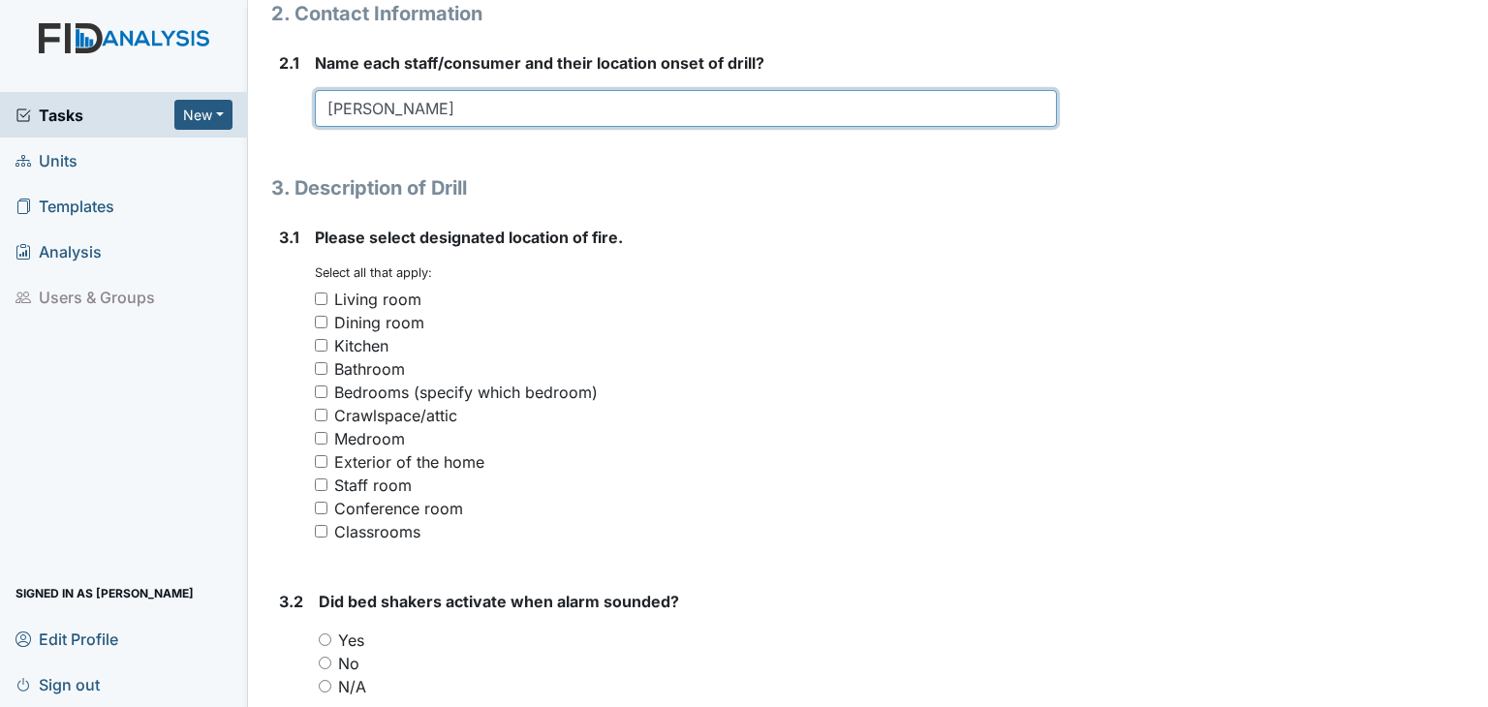
scroll to position [1356, 0]
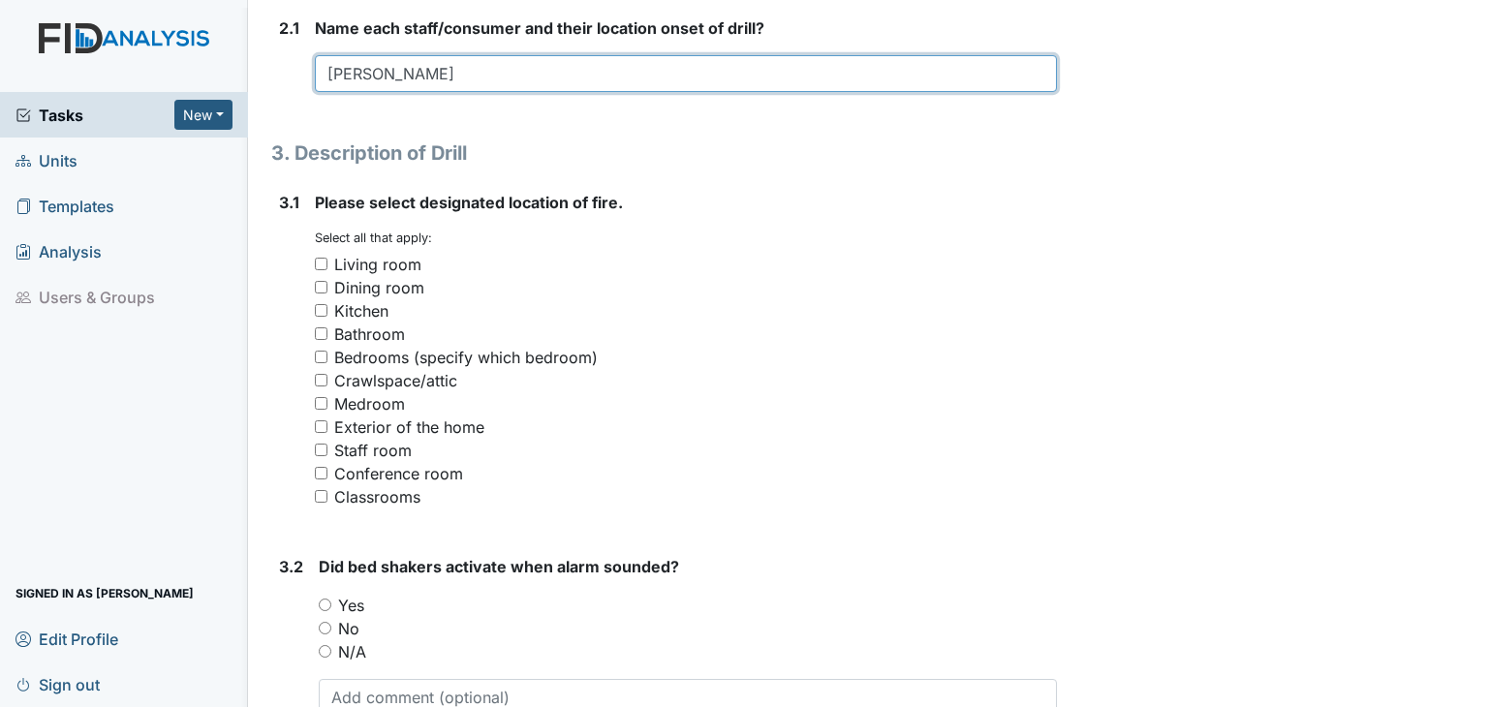
type input "Iyanna Barnes"
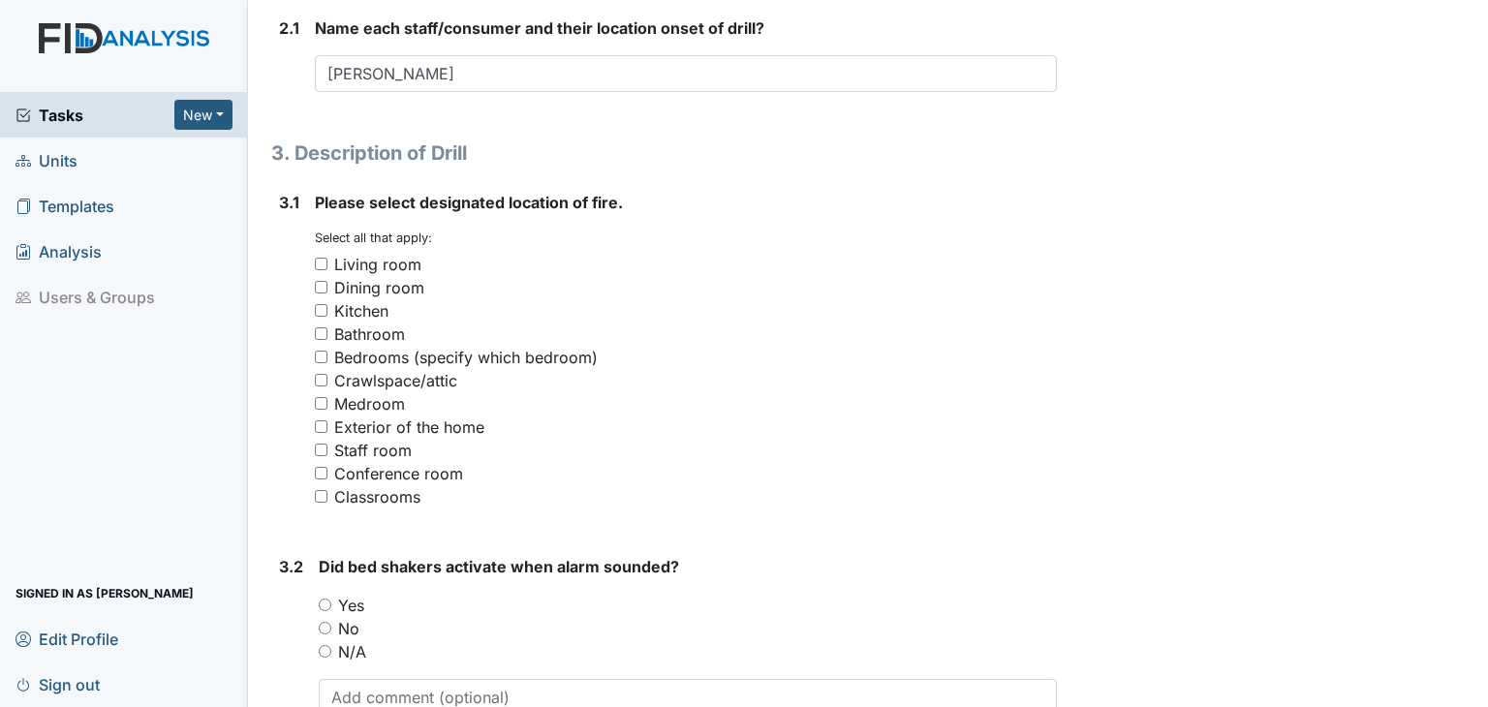
click at [317, 449] on input "Staff room" at bounding box center [321, 450] width 13 height 13
checkbox input "true"
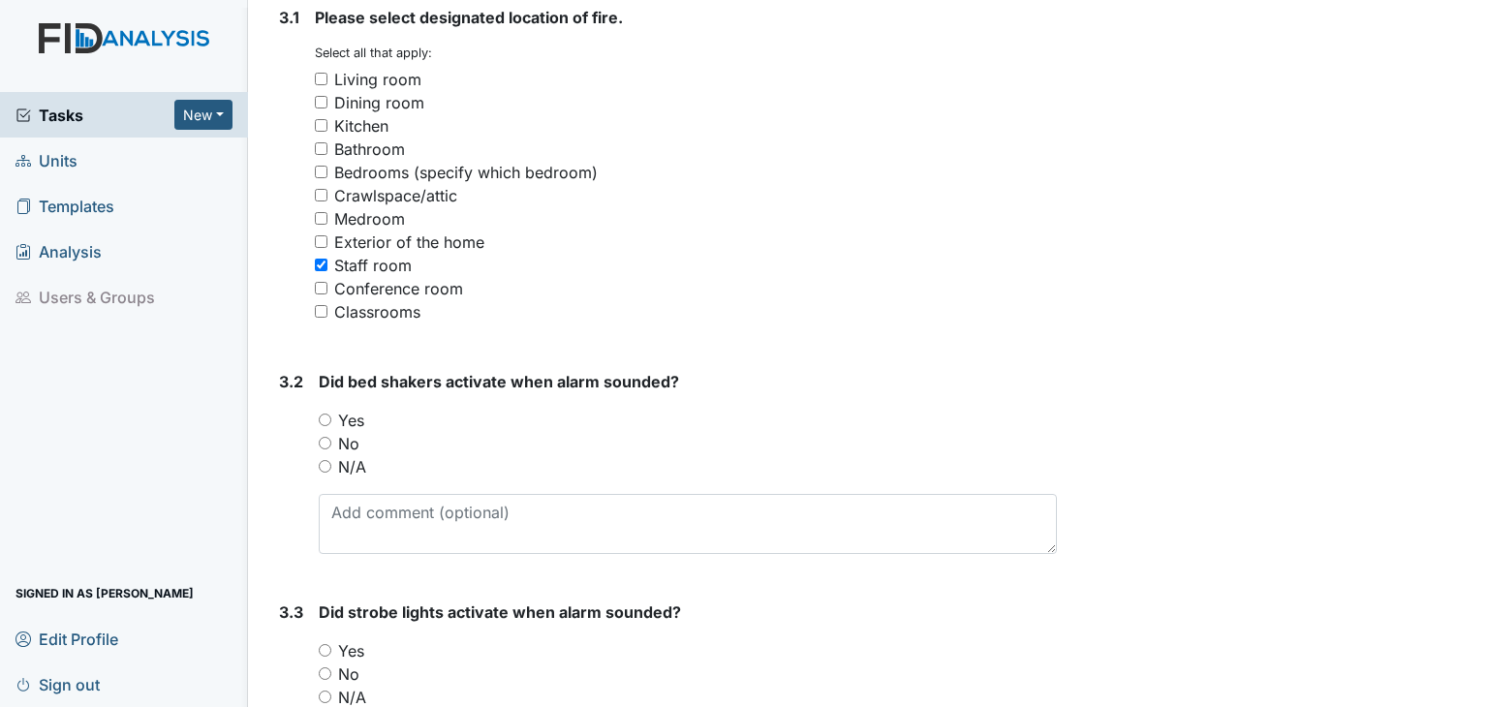
scroll to position [1647, 0]
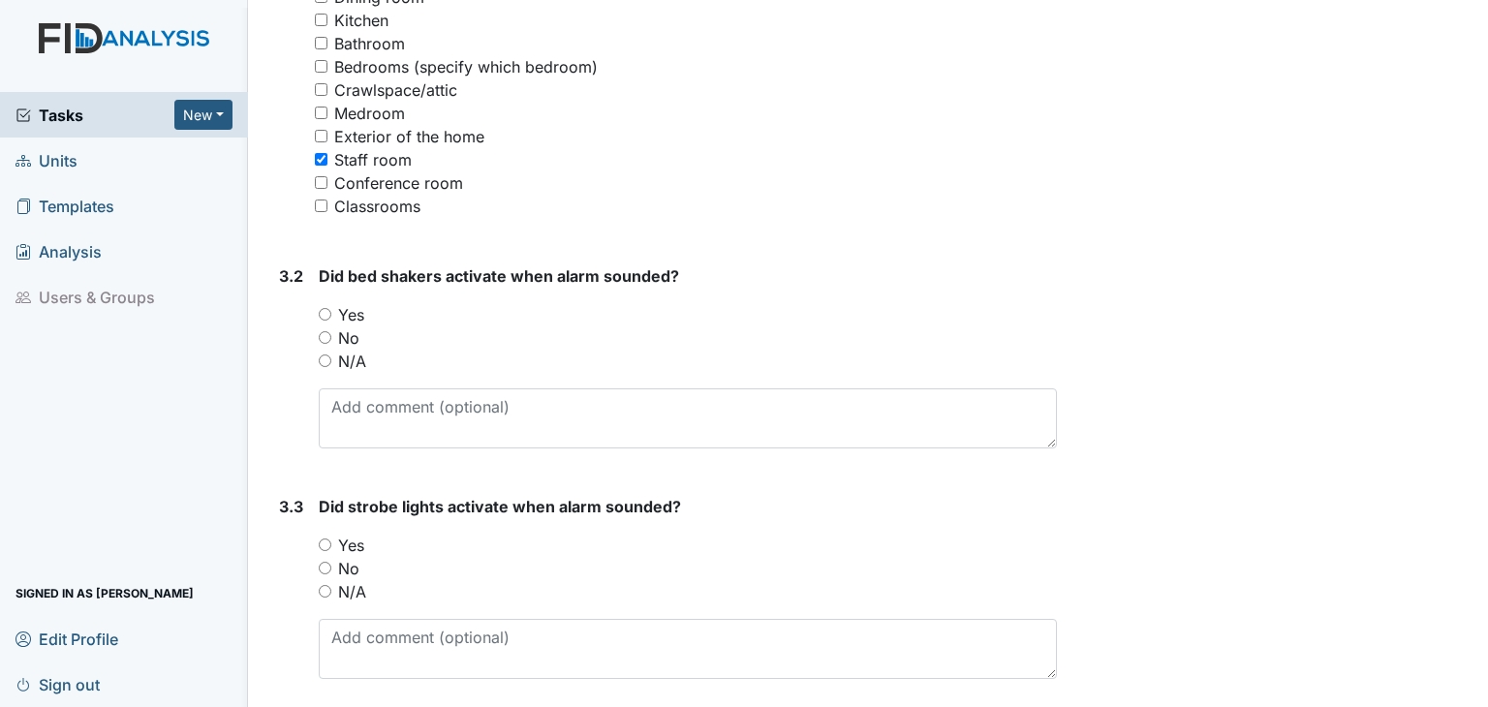
click at [326, 355] on input "N/A" at bounding box center [325, 361] width 13 height 13
radio input "true"
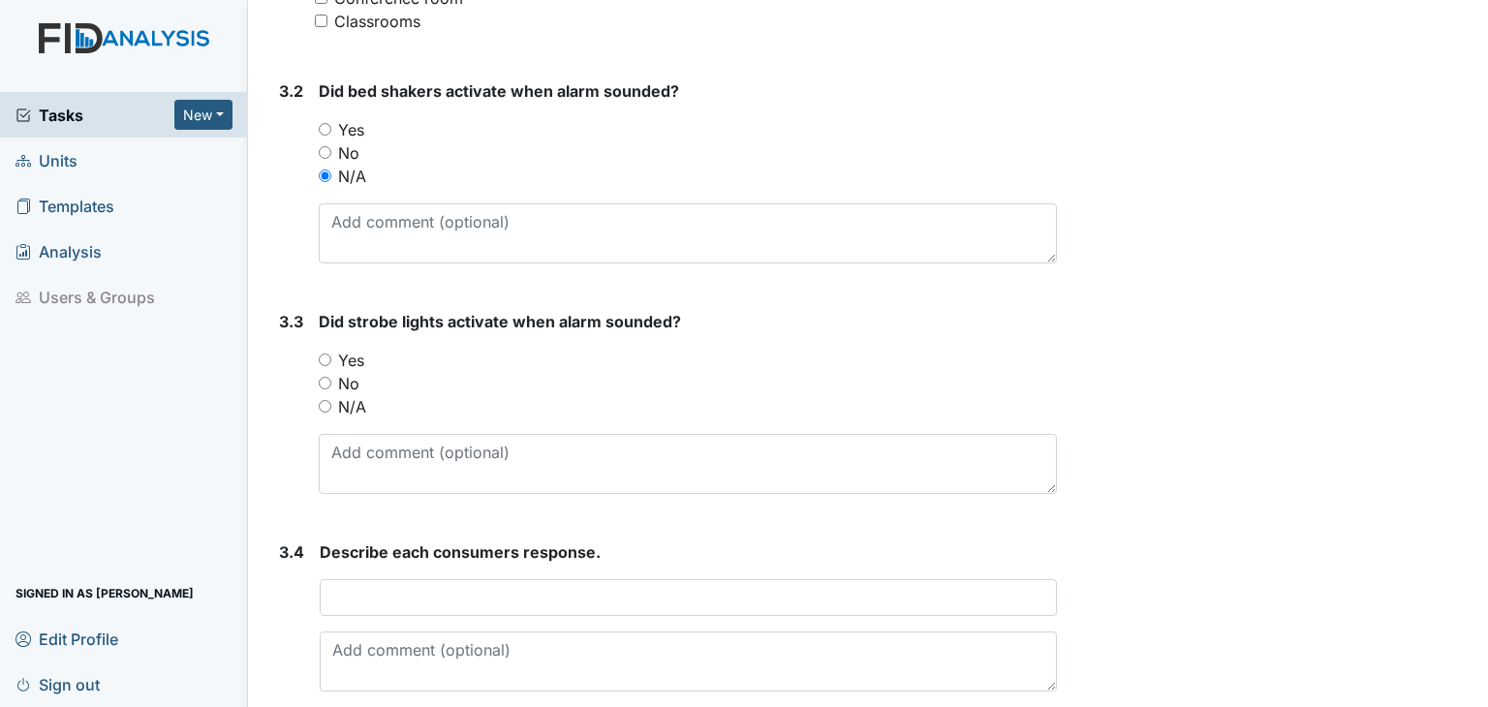
scroll to position [1938, 0]
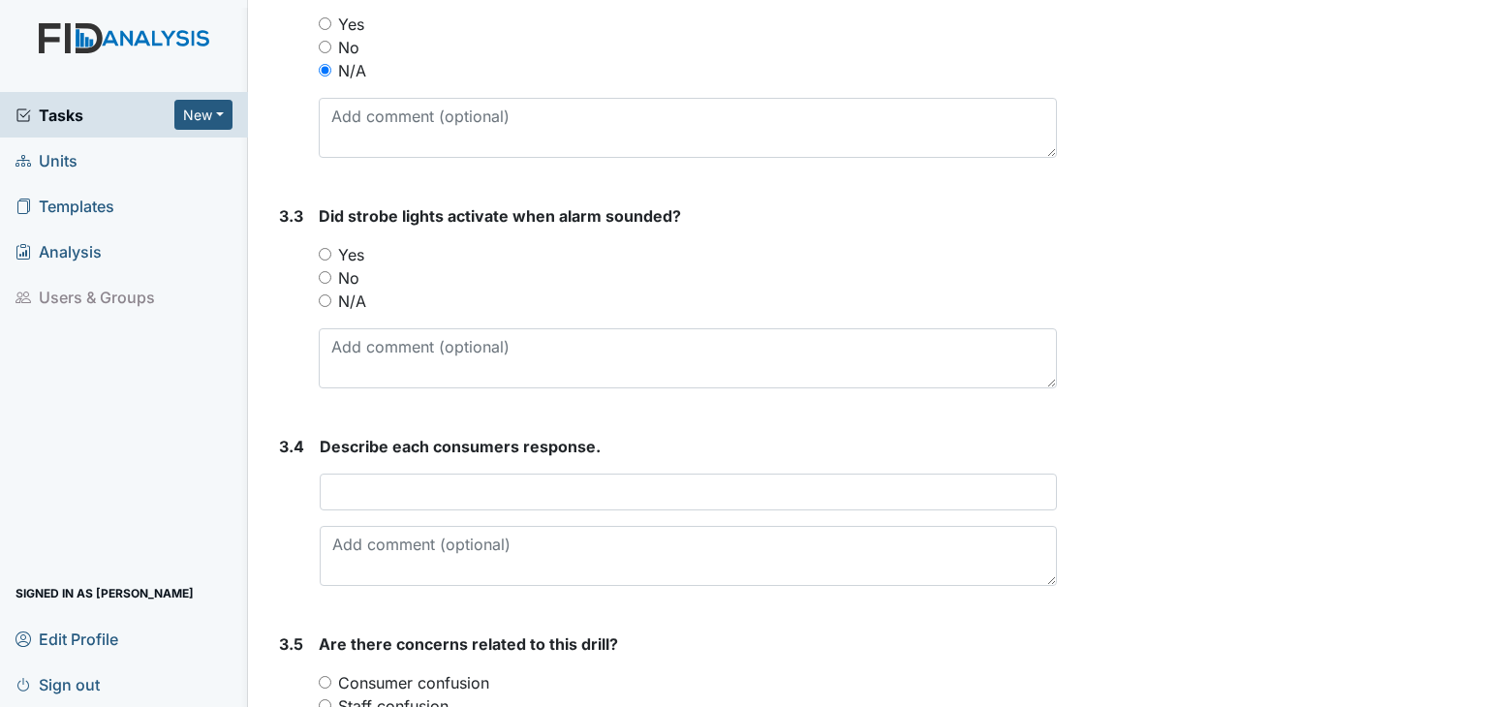
click at [323, 297] on input "N/A" at bounding box center [325, 301] width 13 height 13
radio input "true"
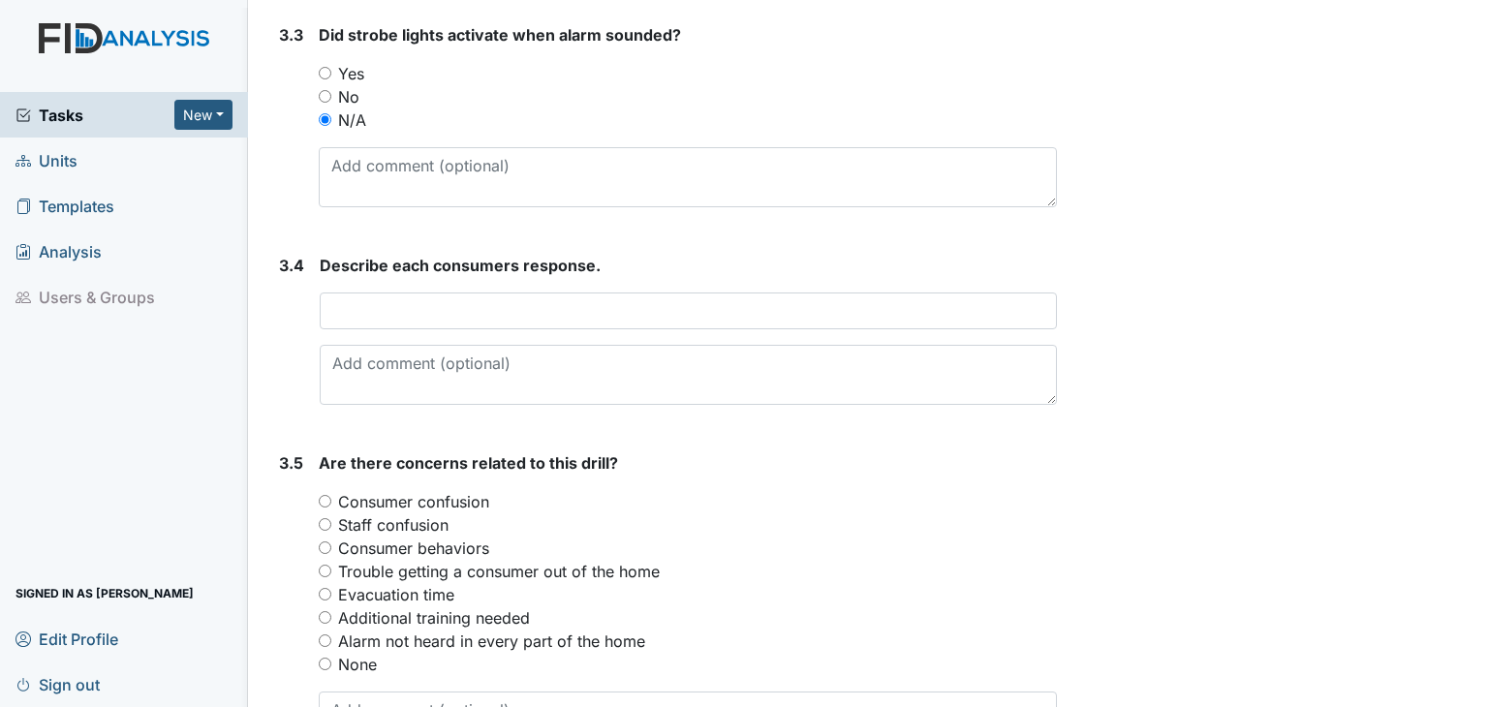
scroll to position [2131, 0]
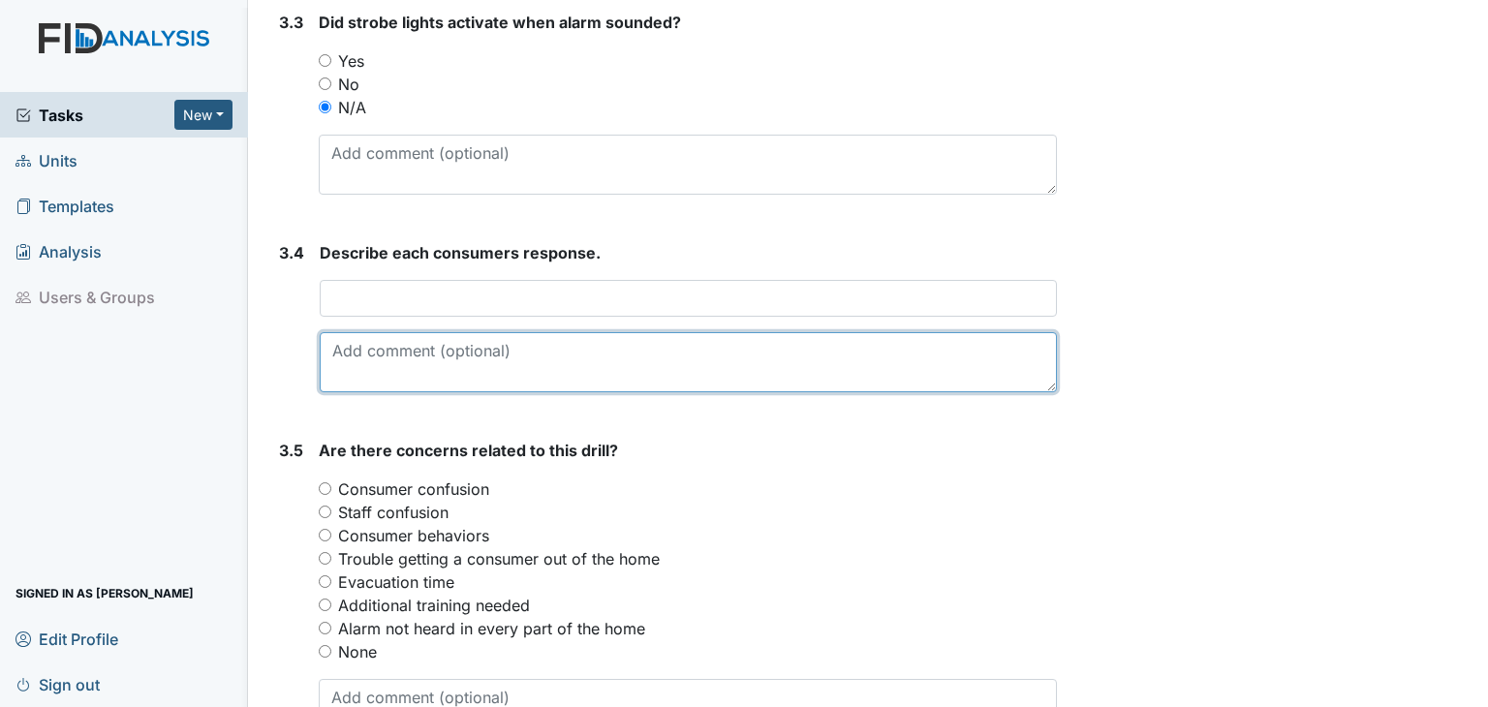
click at [387, 350] on textarea at bounding box center [688, 362] width 737 height 60
type textarea "A"
click at [347, 350] on textarea "Cosumers were sleepy, yet alert and were able to complete drill" at bounding box center [688, 362] width 737 height 60
click at [349, 351] on textarea "Cosumers were sleepy, yet alert and were able to complete drill" at bounding box center [688, 362] width 737 height 60
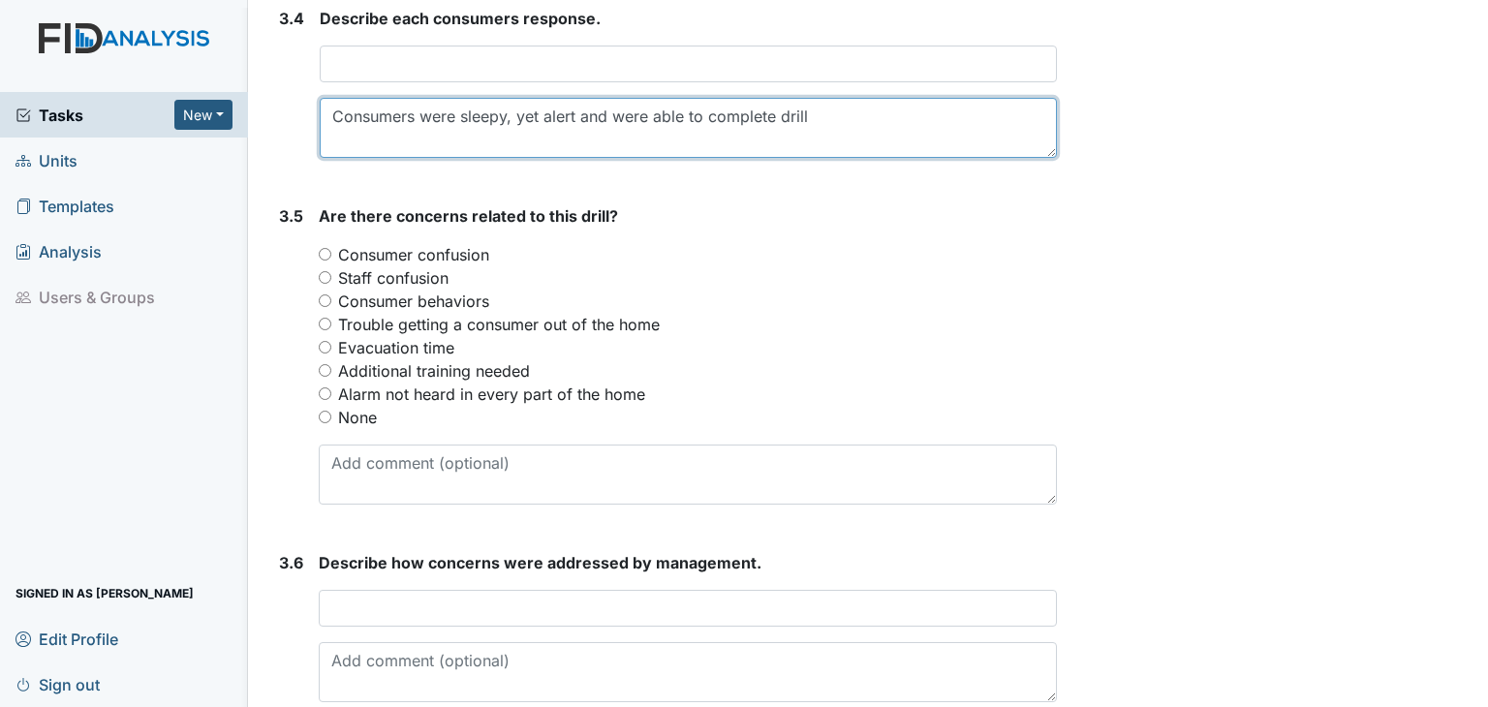
scroll to position [2422, 0]
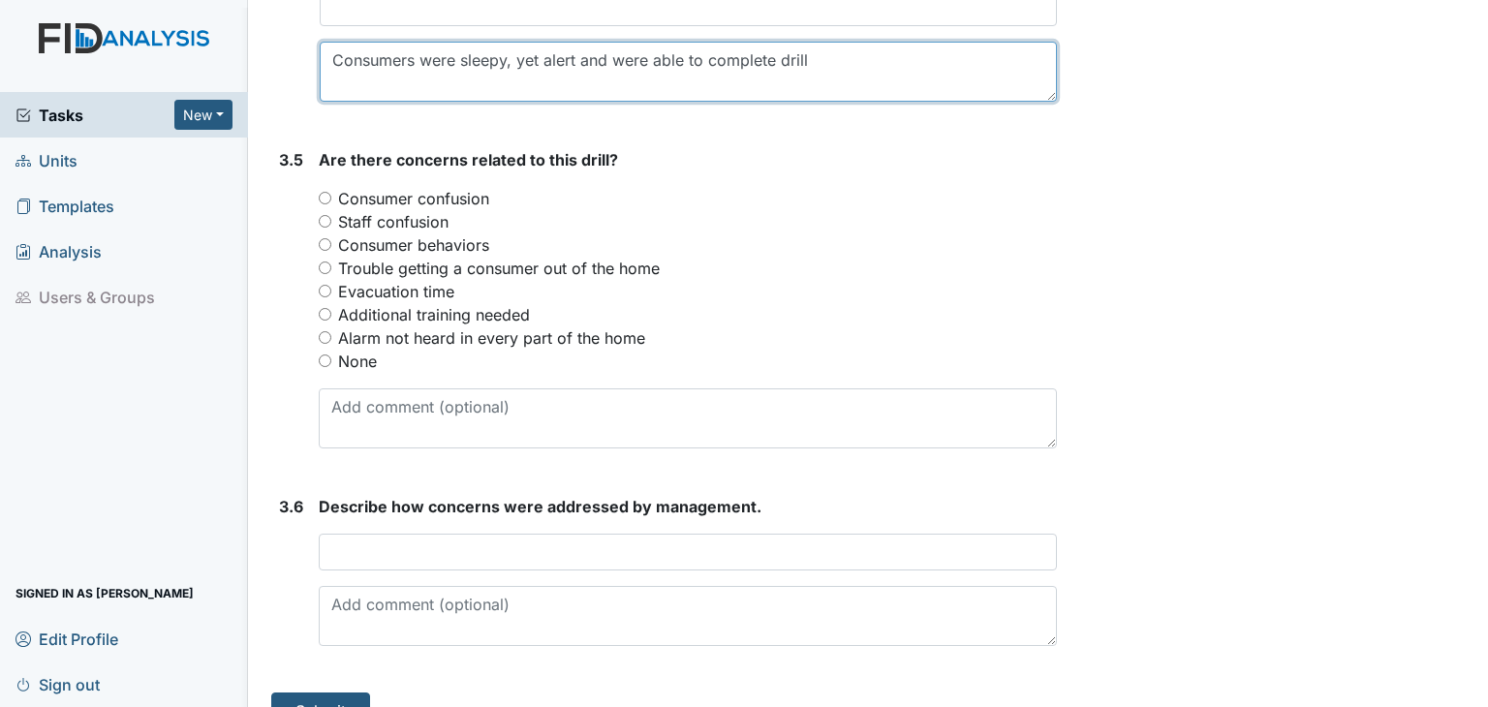
type textarea "Consumers were sleepy, yet alert and were able to complete drill"
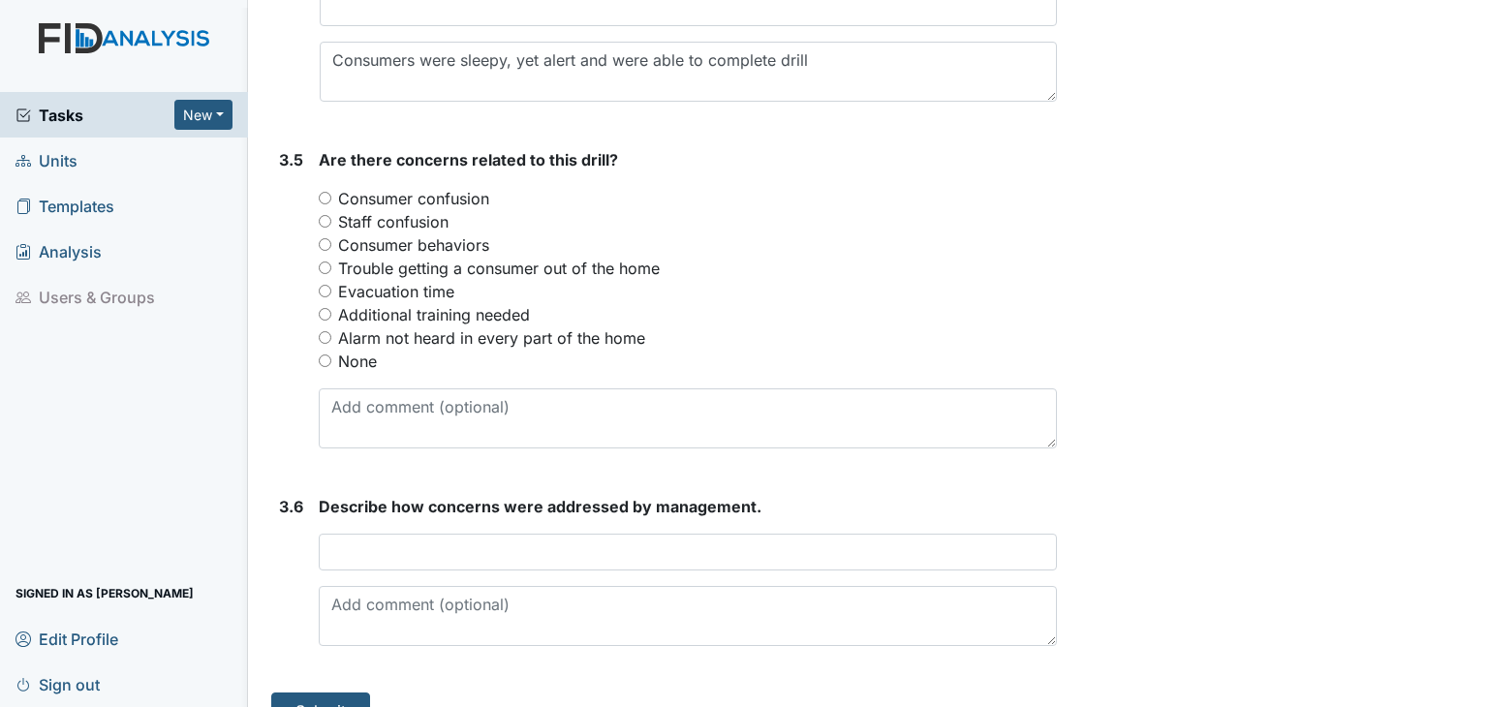
click at [323, 360] on div "You must select one of the below options. Consumer confusion Staff confusion Co…" at bounding box center [688, 280] width 738 height 186
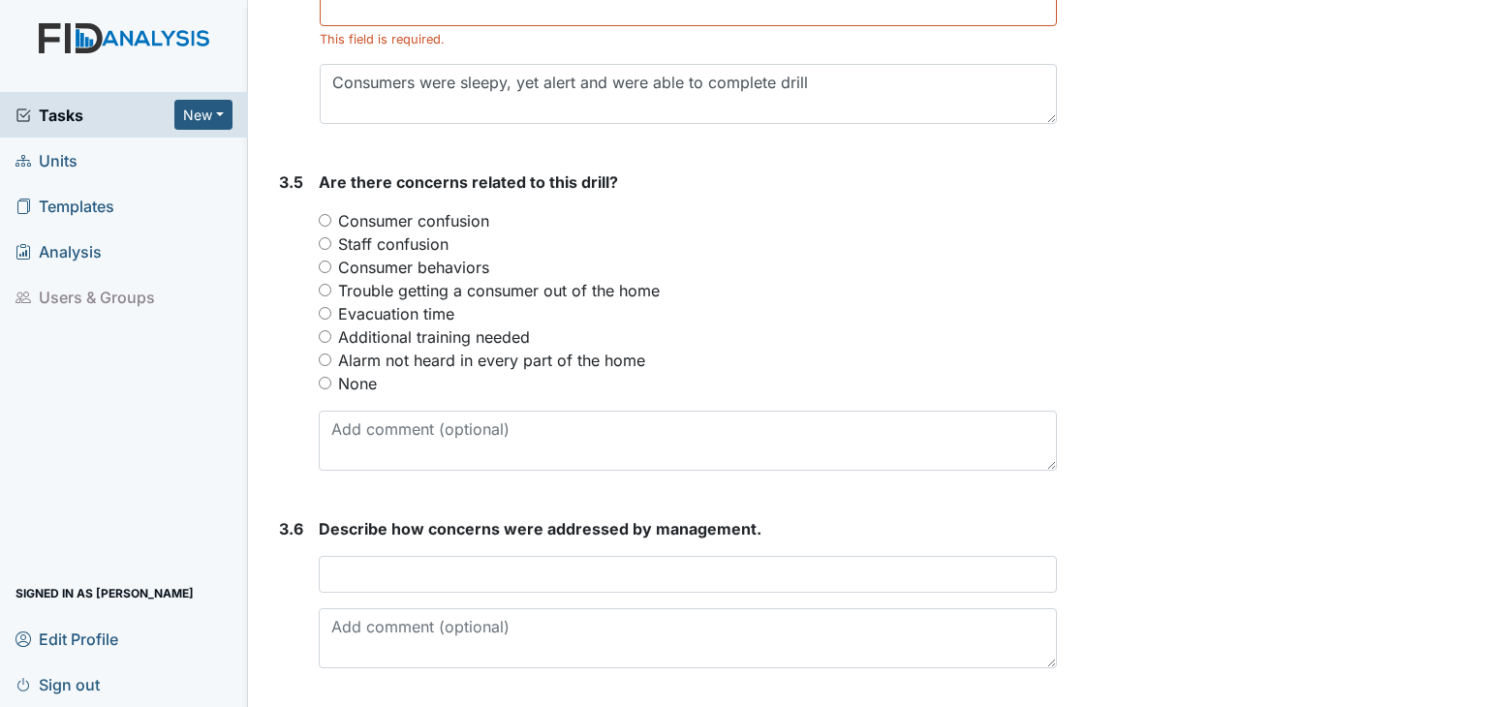
click at [327, 381] on input "None" at bounding box center [325, 383] width 13 height 13
radio input "true"
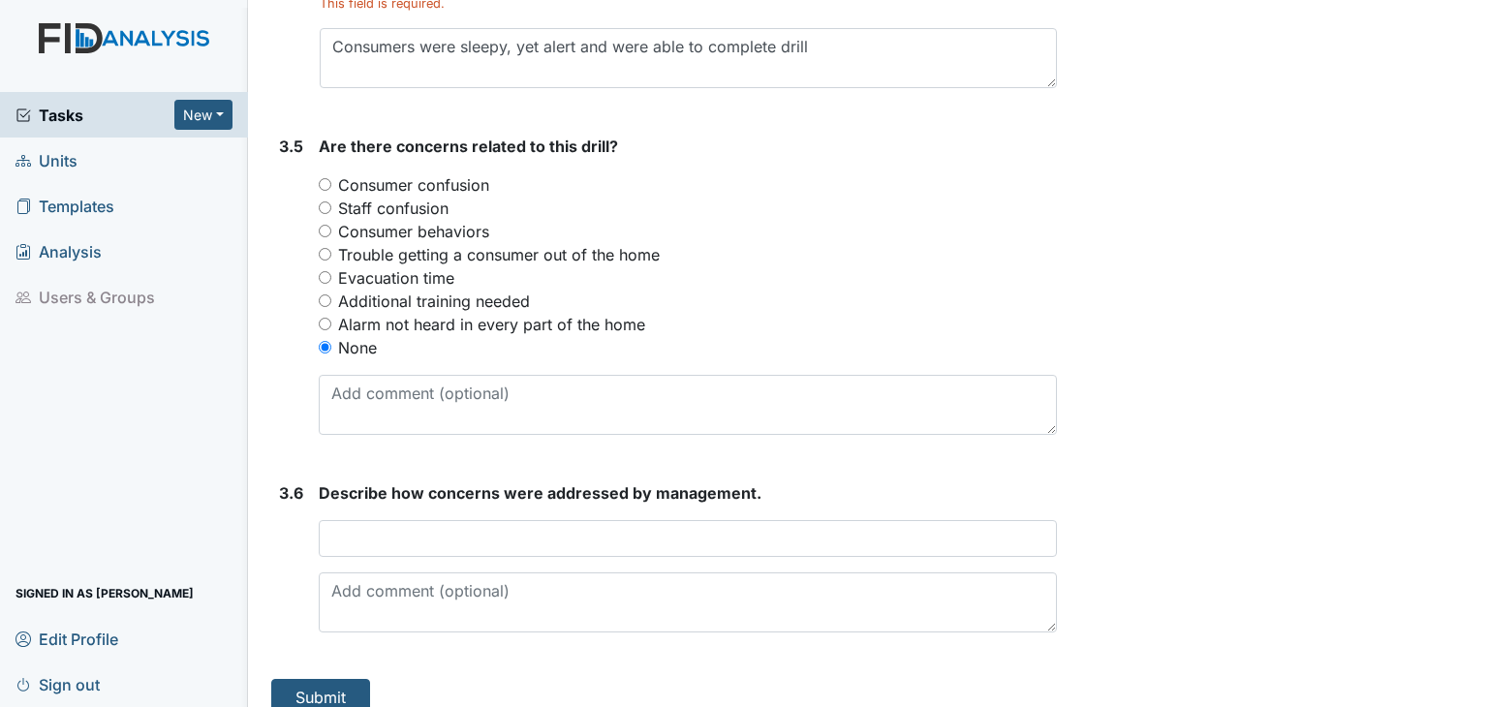
scroll to position [2478, 0]
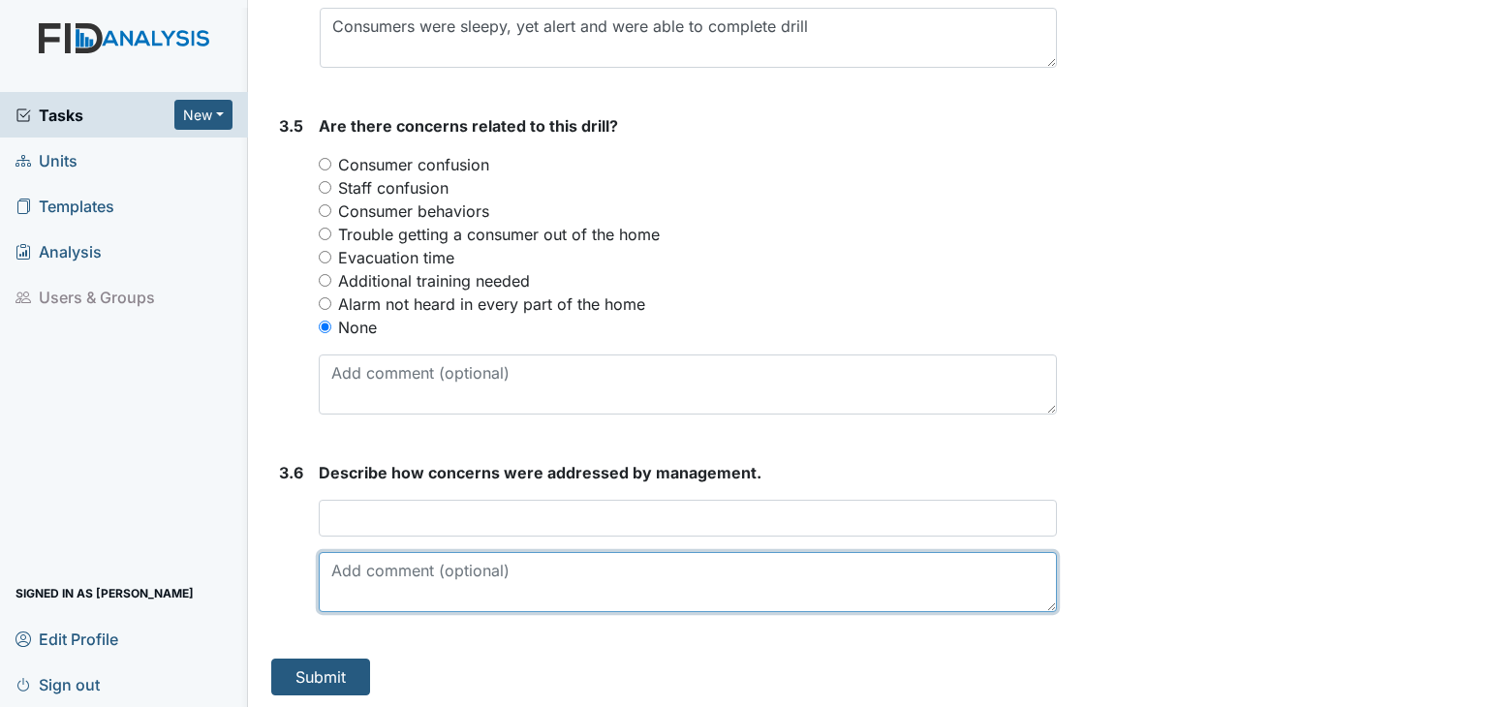
click at [397, 584] on textarea at bounding box center [688, 582] width 738 height 60
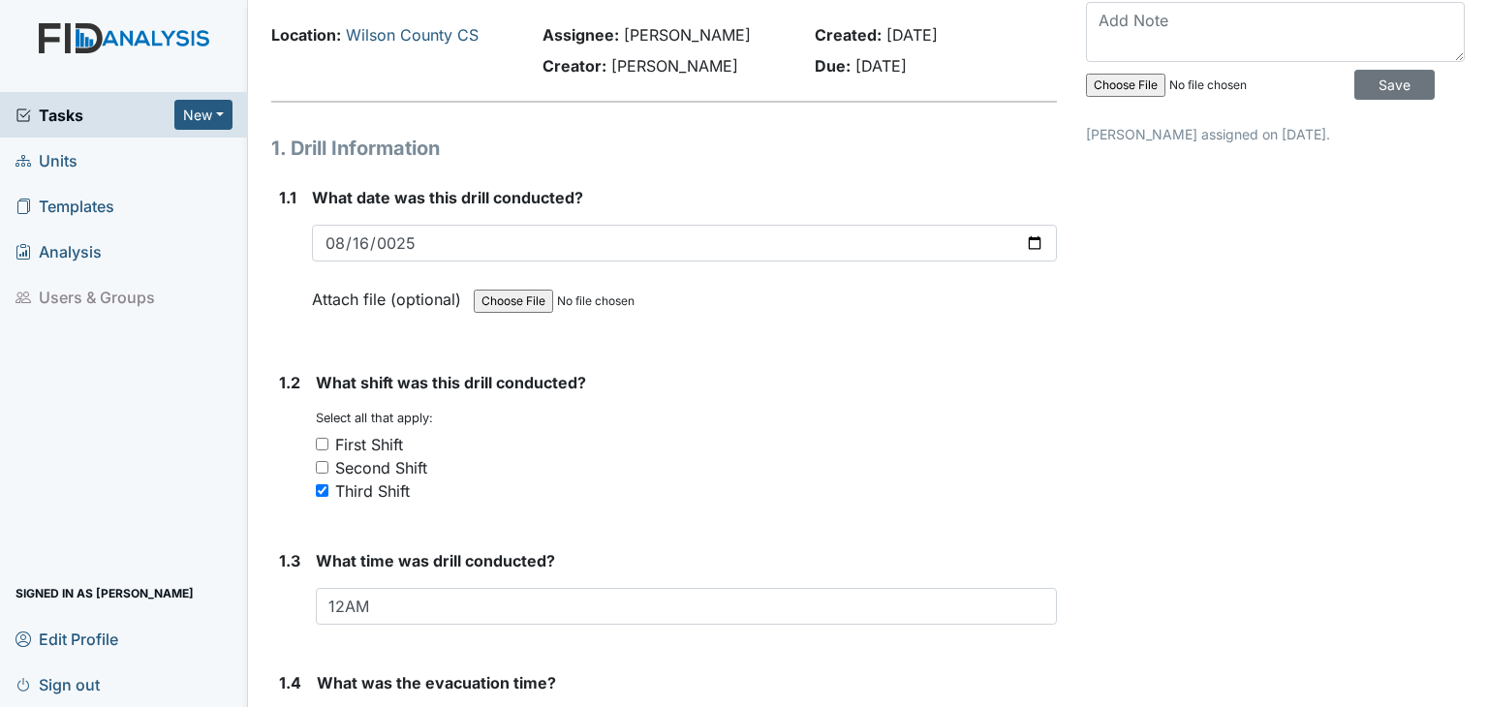
scroll to position [0, 0]
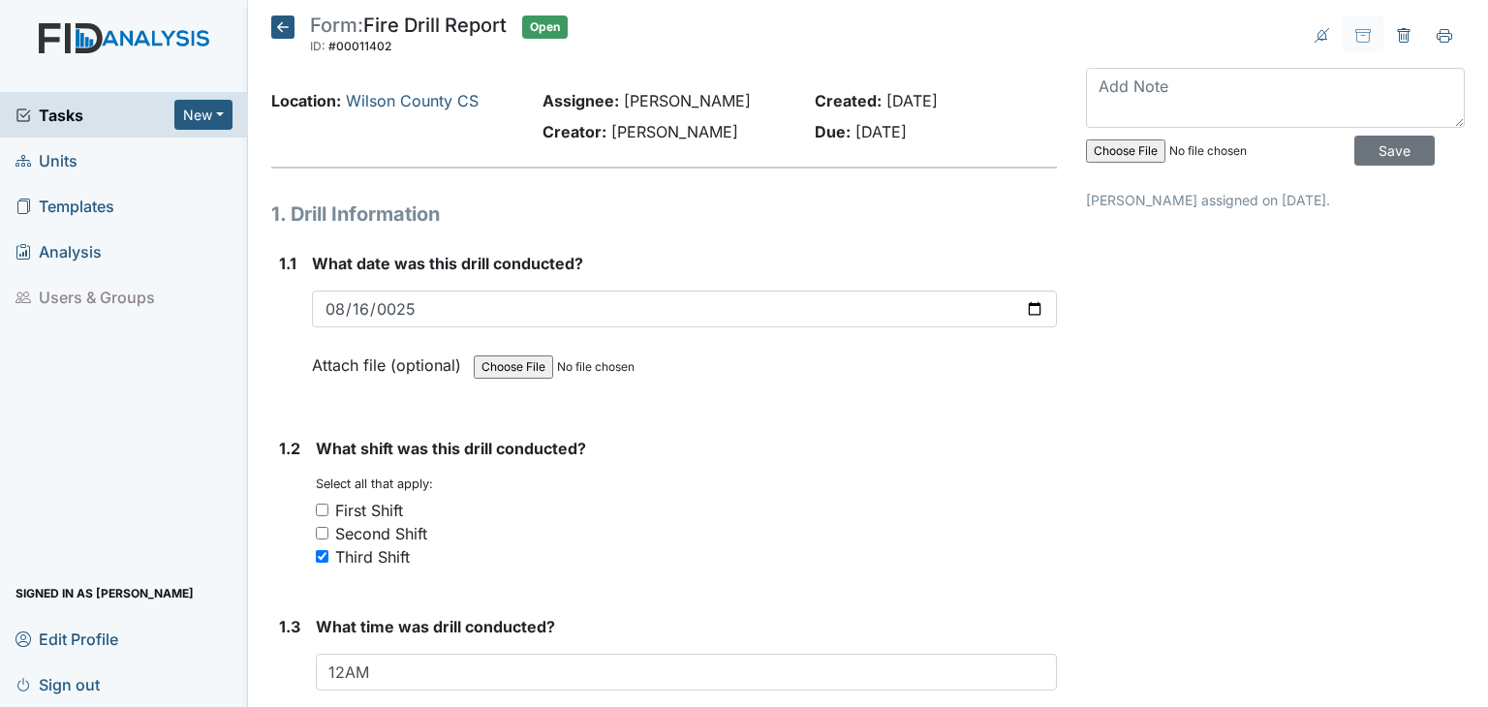
type textarea "None"
click at [1104, 148] on input "file" at bounding box center [1218, 151] width 264 height 47
type input "C:\fakepath\HPSCAN_20250902173056959_2025-09-02_173144124.pdf"
click at [1370, 148] on input "Save" at bounding box center [1394, 151] width 80 height 30
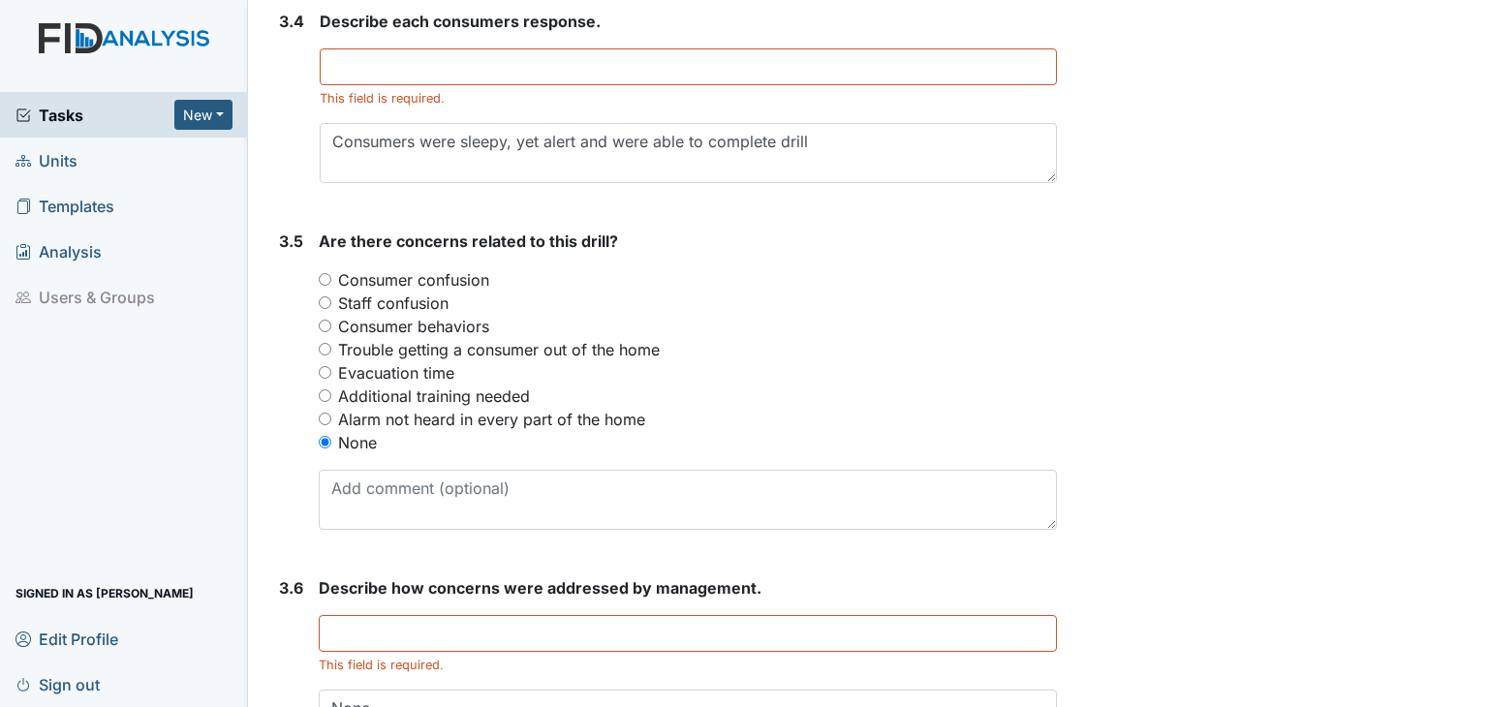
scroll to position [2501, 0]
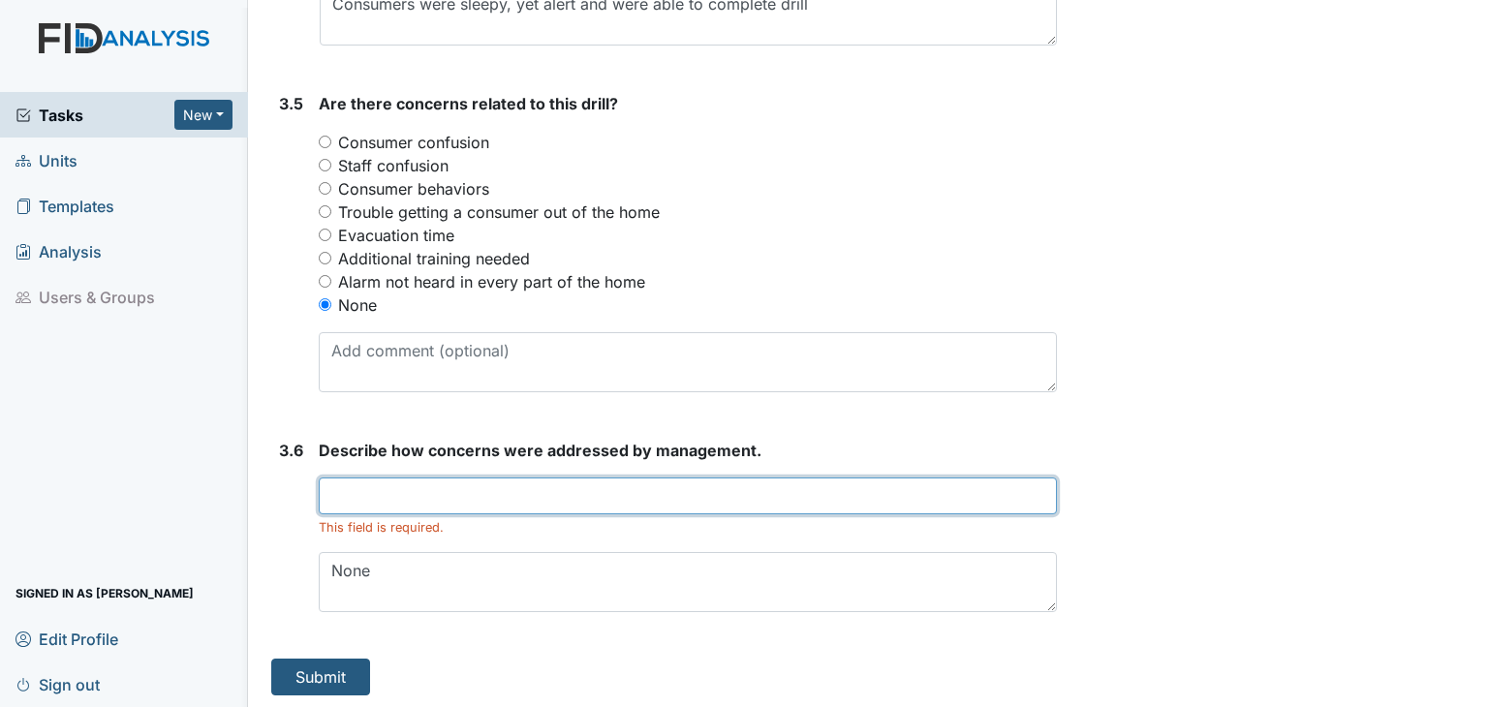
click at [435, 489] on input "text" at bounding box center [688, 496] width 738 height 37
type input "N/A"
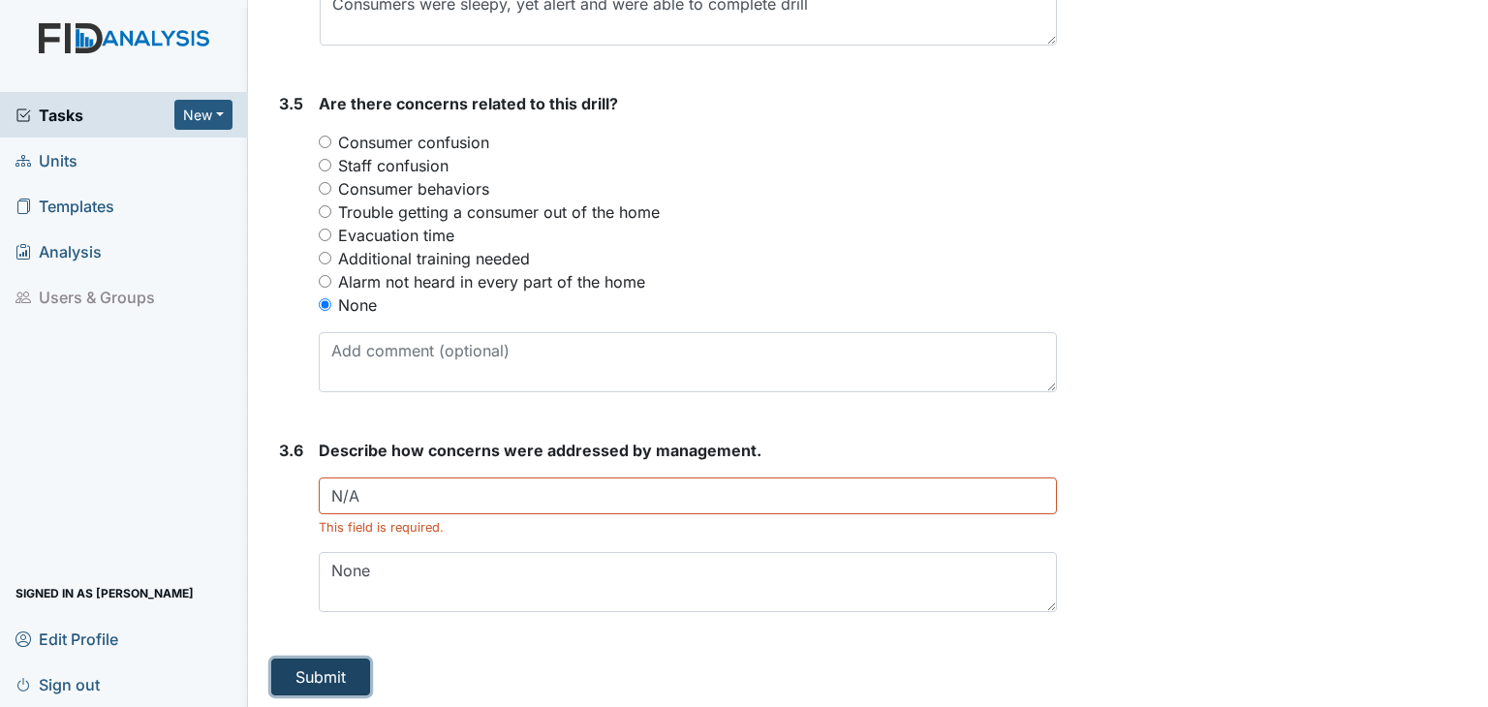
click at [317, 675] on button "Submit" at bounding box center [320, 677] width 99 height 37
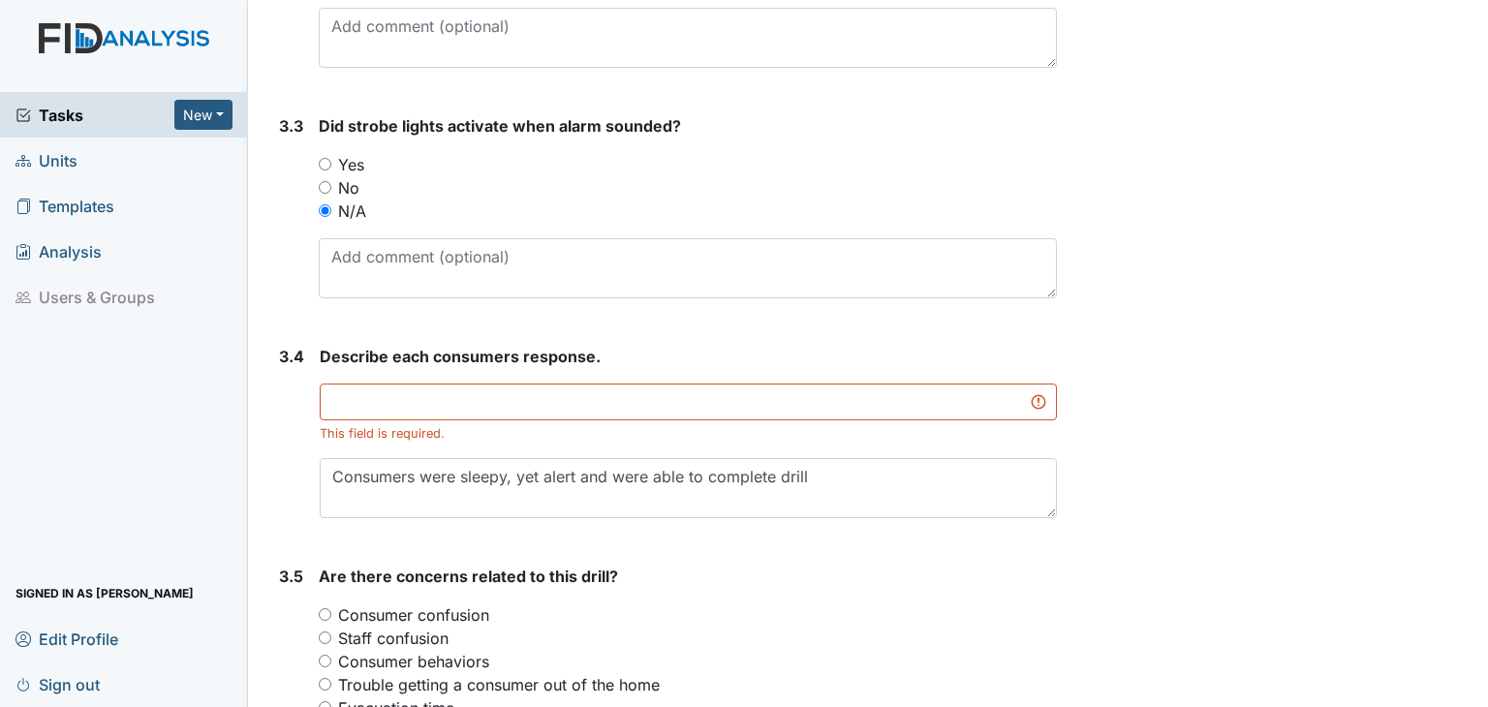
scroll to position [2113, 0]
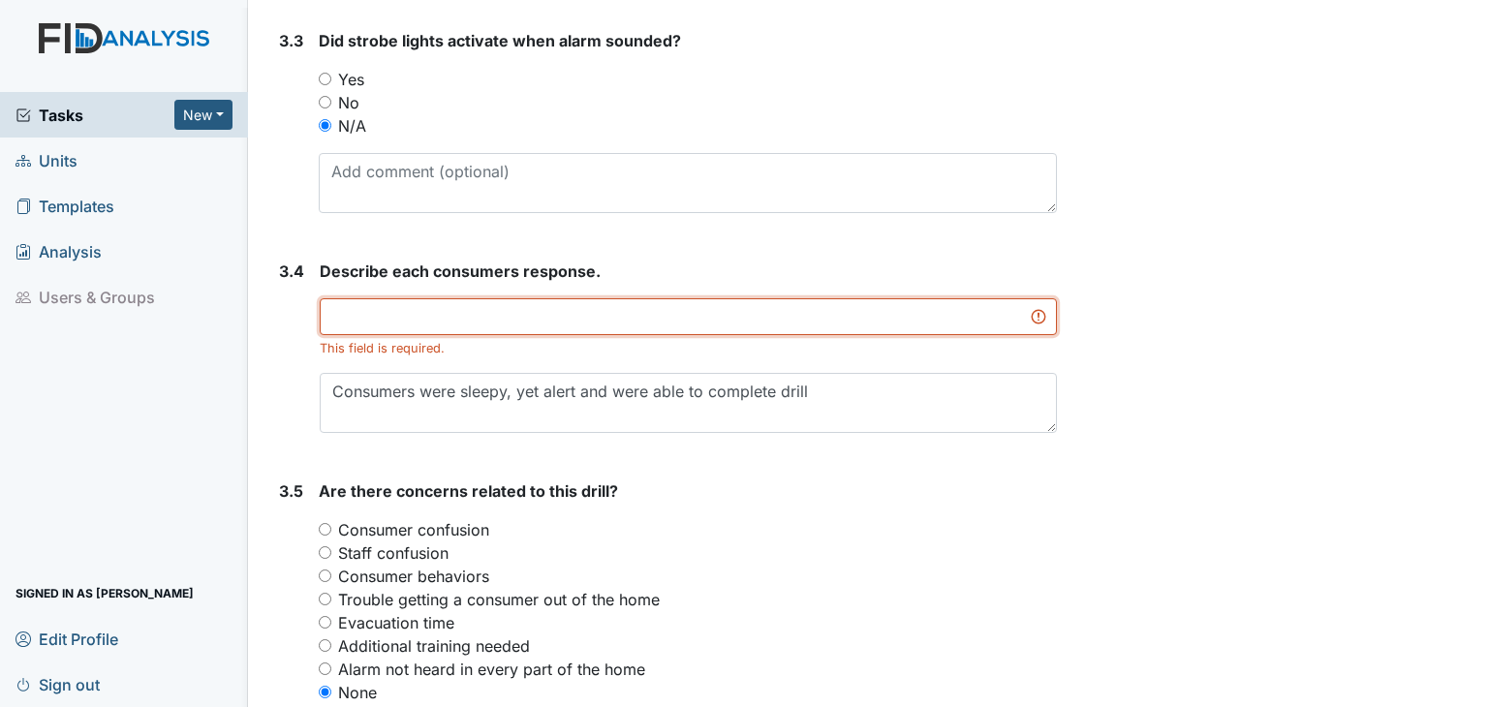
click at [419, 308] on input "text" at bounding box center [688, 316] width 737 height 37
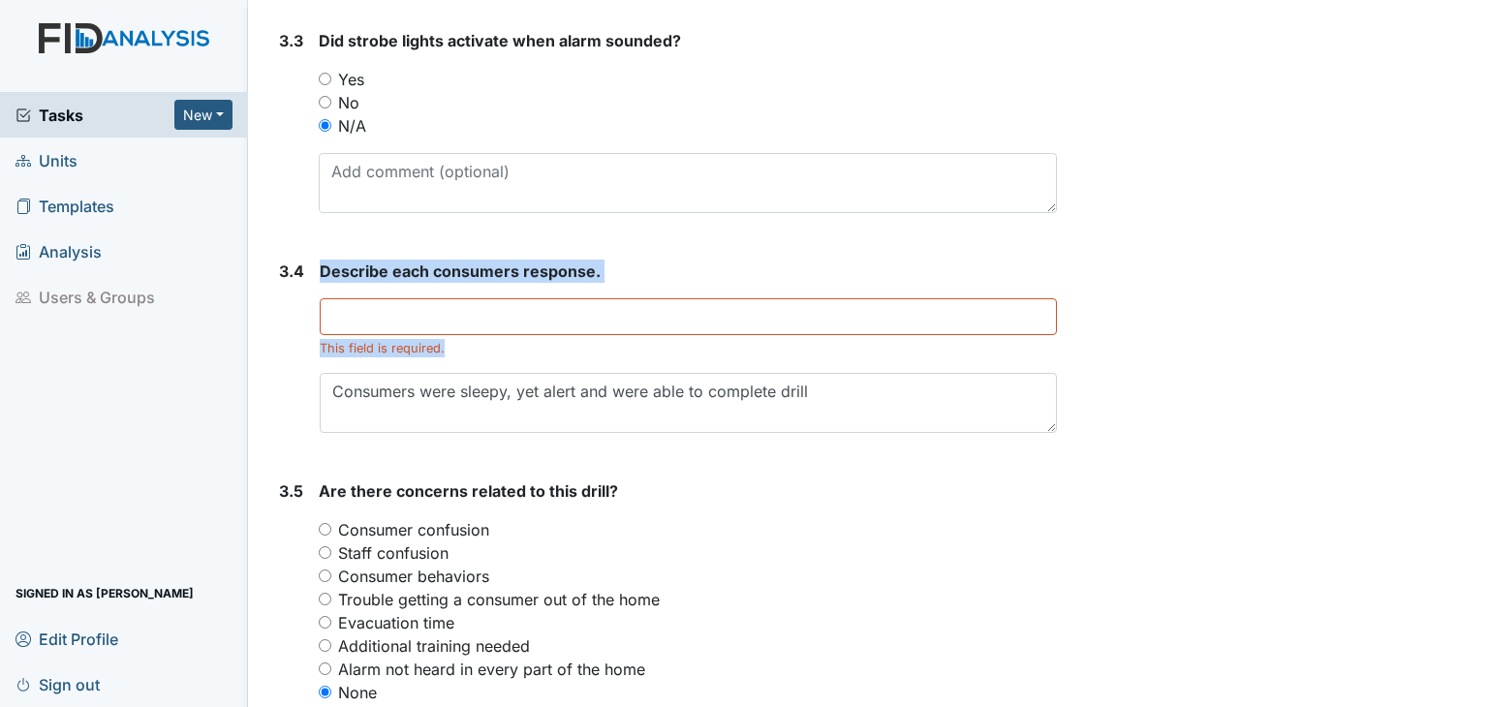
drag, startPoint x: 839, startPoint y: 392, endPoint x: 353, endPoint y: 378, distance: 486.6
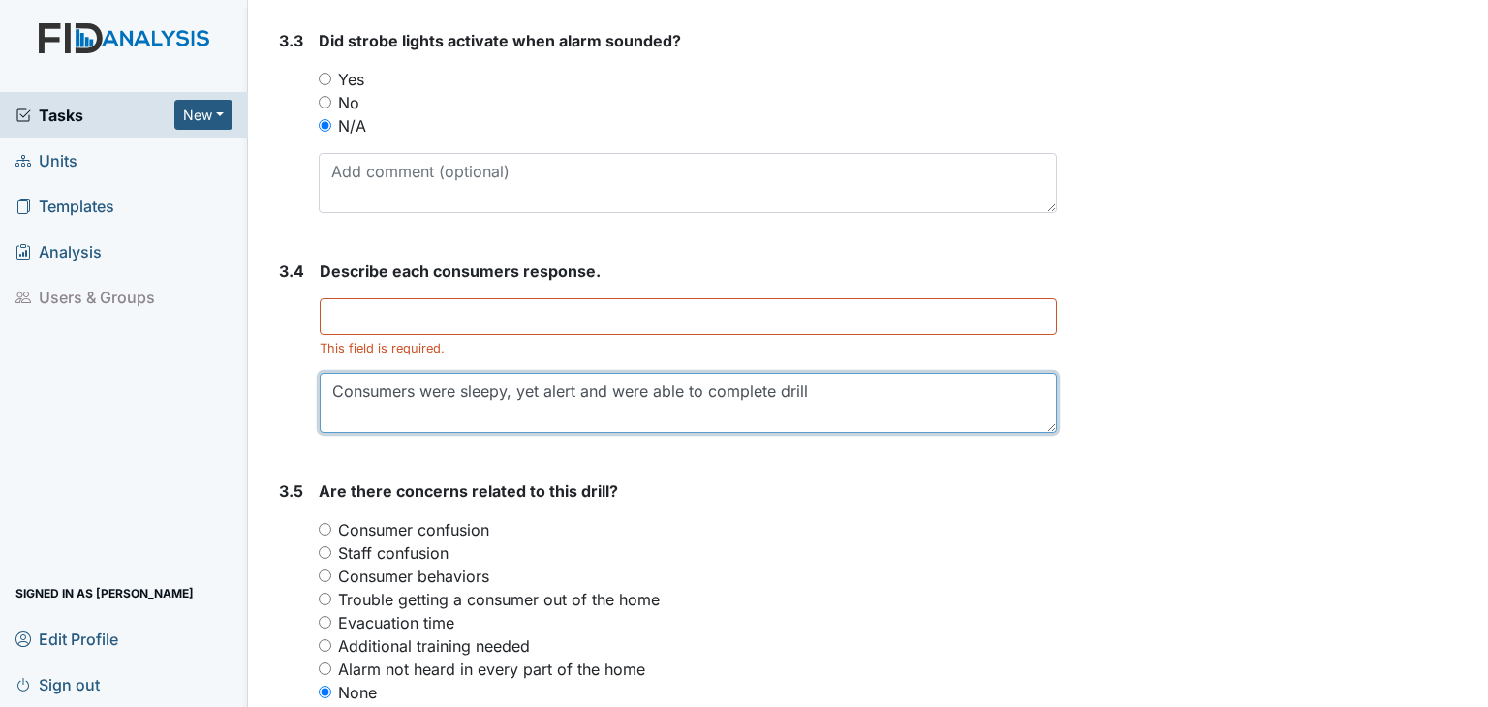
click at [341, 407] on textarea "Consumers were sleepy, yet alert and were able to complete drill" at bounding box center [688, 403] width 737 height 60
drag, startPoint x: 334, startPoint y: 388, endPoint x: 745, endPoint y: 381, distance: 410.8
click at [782, 392] on textarea "Consumers were sleepy, yet alert and were able to complete drill" at bounding box center [688, 403] width 737 height 60
drag, startPoint x: 823, startPoint y: 393, endPoint x: 609, endPoint y: 392, distance: 213.1
click at [791, 396] on textarea "Consumers were sleepy, yet alert and were able to complete drill" at bounding box center [688, 403] width 737 height 60
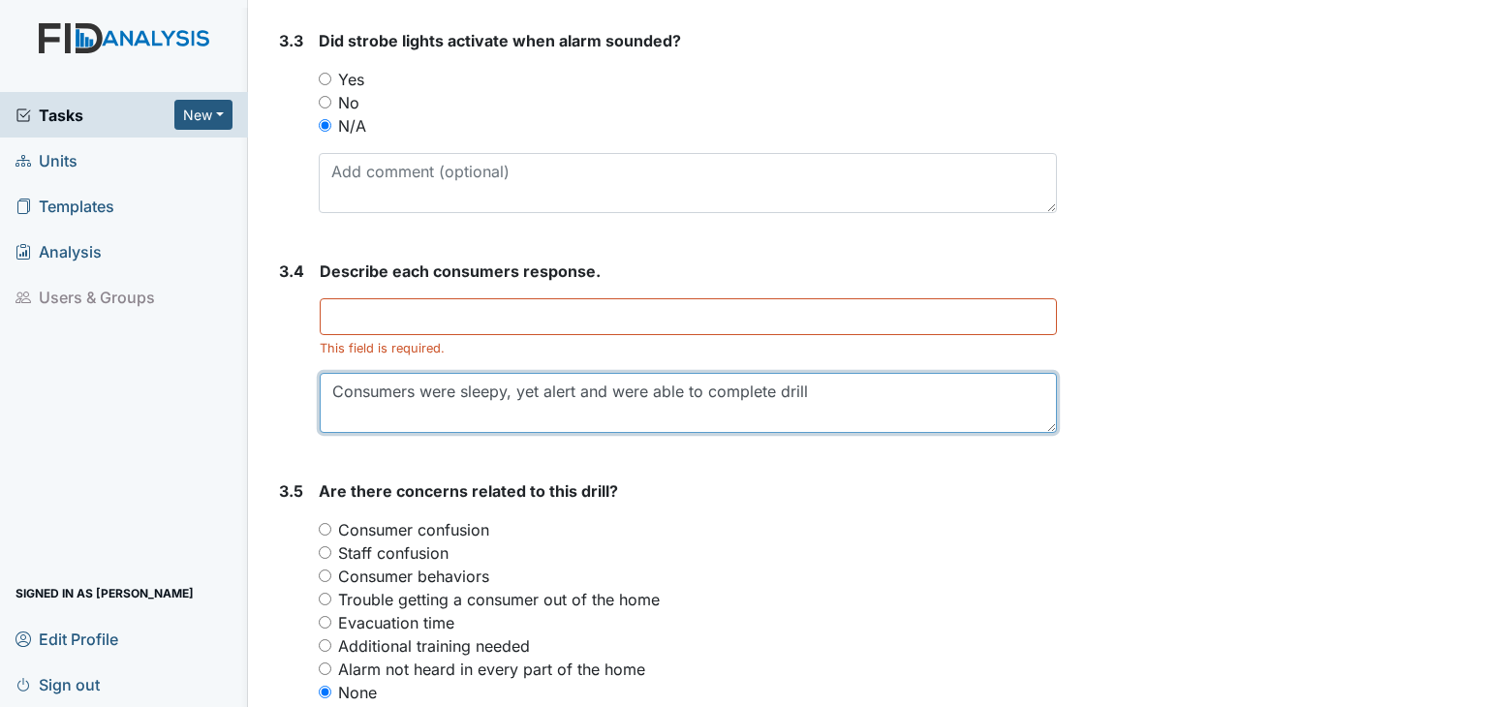
drag, startPoint x: 332, startPoint y: 386, endPoint x: 806, endPoint y: 423, distance: 475.3
click at [806, 425] on textarea "Consumers were sleepy, yet alert and were able to complete drill" at bounding box center [688, 403] width 737 height 60
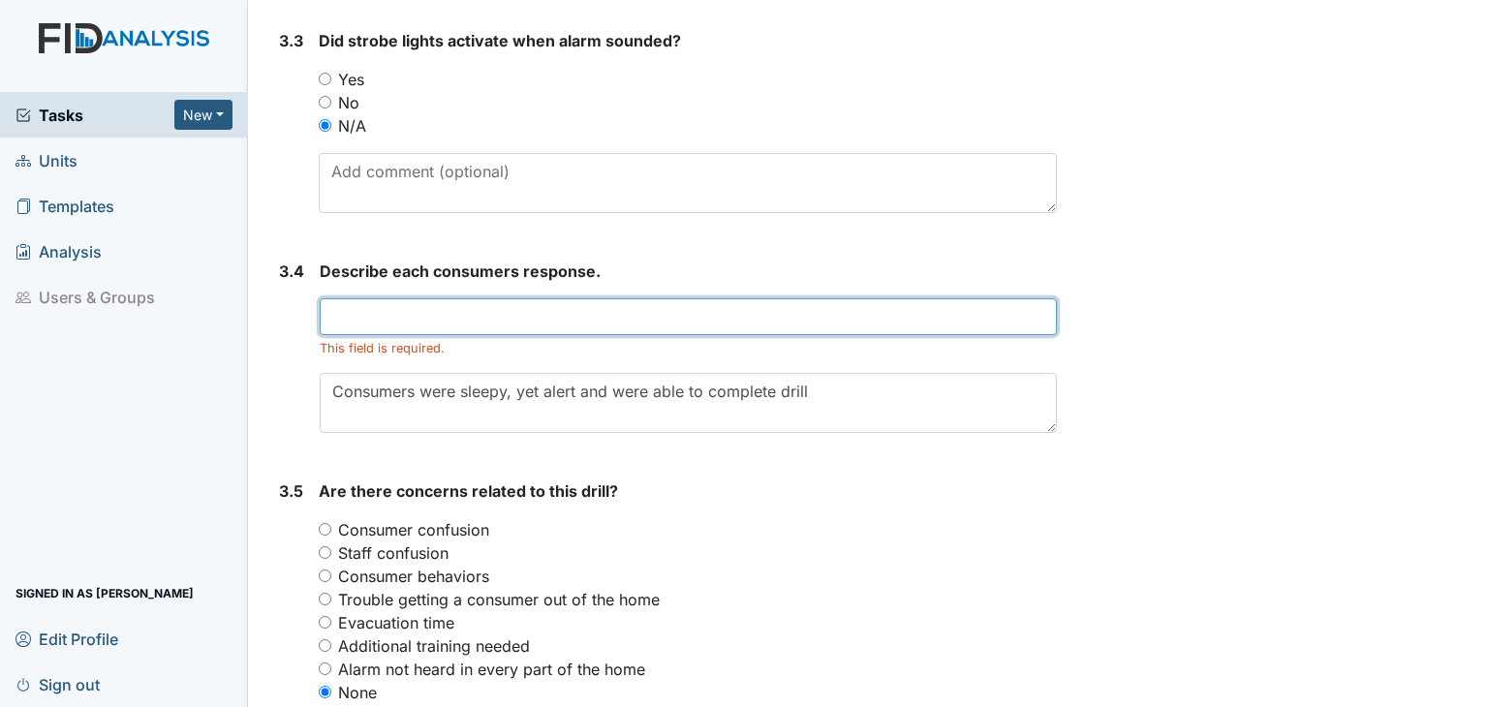
paste input "Consumers were sleepy, yet alert and were able to complete drill"
type input "Consumers were sleepy, yet alert and were able to complete drill"
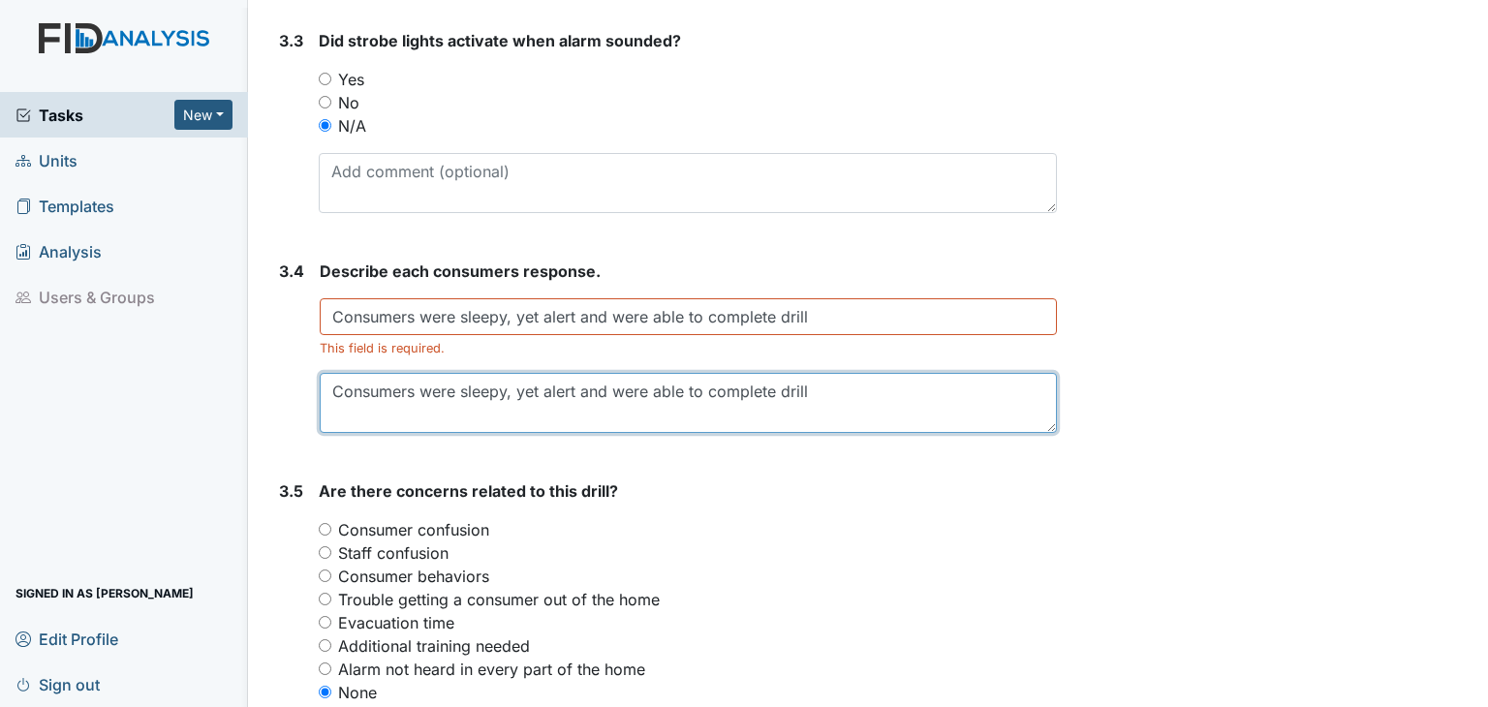
drag, startPoint x: 829, startPoint y: 392, endPoint x: 202, endPoint y: 377, distance: 628.0
click at [202, 377] on div "Tasks New Form Inspection Document Bundle Units Templates Analysis Users & Grou…" at bounding box center [744, 353] width 1488 height 707
drag, startPoint x: 512, startPoint y: 400, endPoint x: 522, endPoint y: 423, distance: 25.6
click at [512, 404] on textarea "Consumers were sleepy, yet alert and were able to complete drill" at bounding box center [688, 403] width 737 height 60
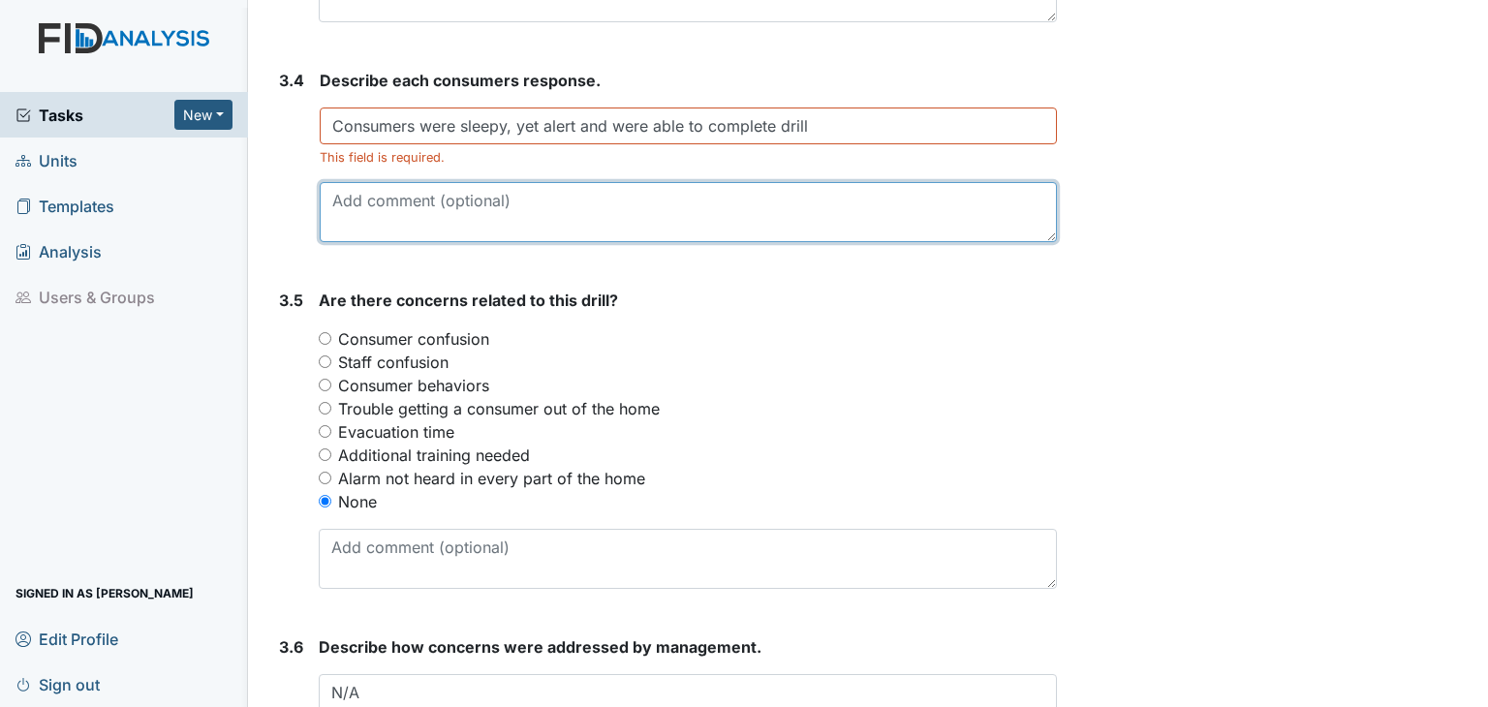
scroll to position [2501, 0]
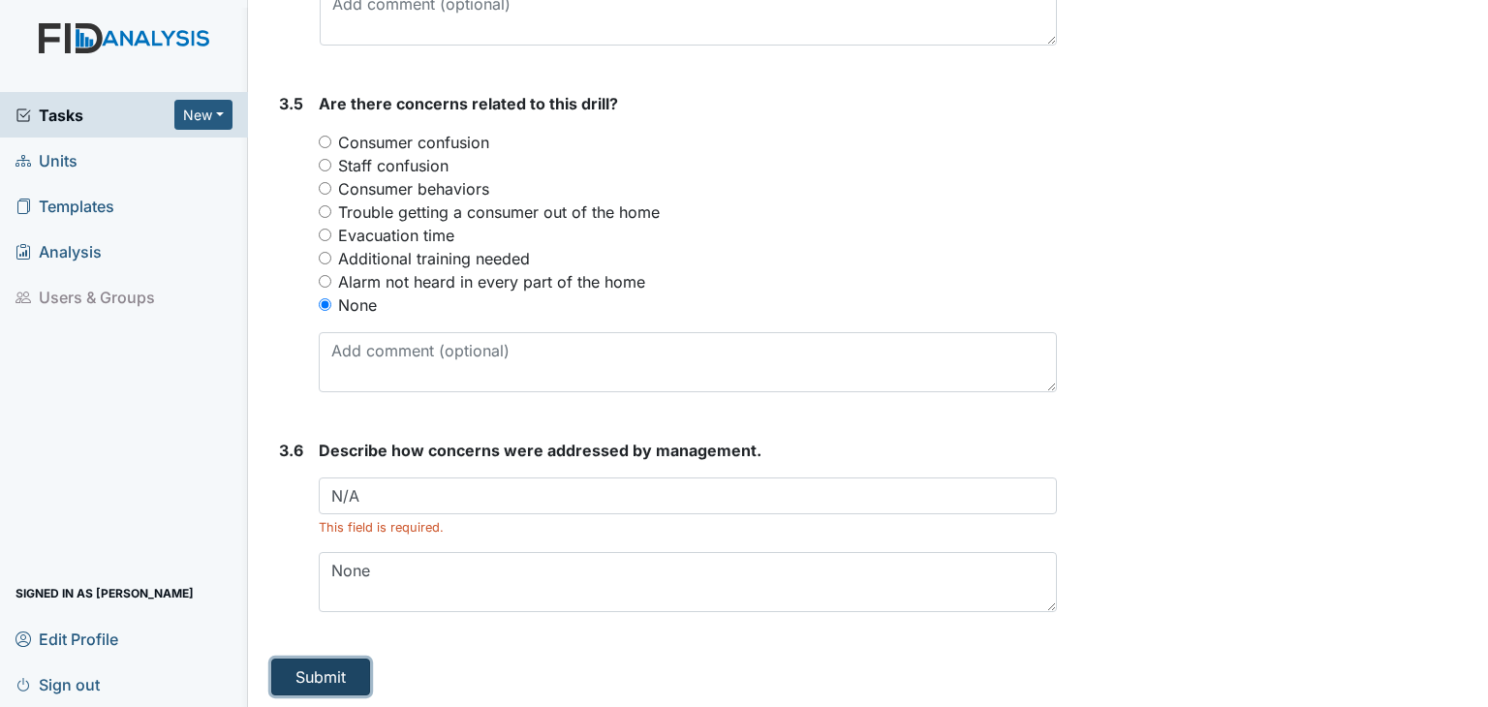
click at [298, 664] on button "Submit" at bounding box center [320, 677] width 99 height 37
